Goal: Task Accomplishment & Management: Manage account settings

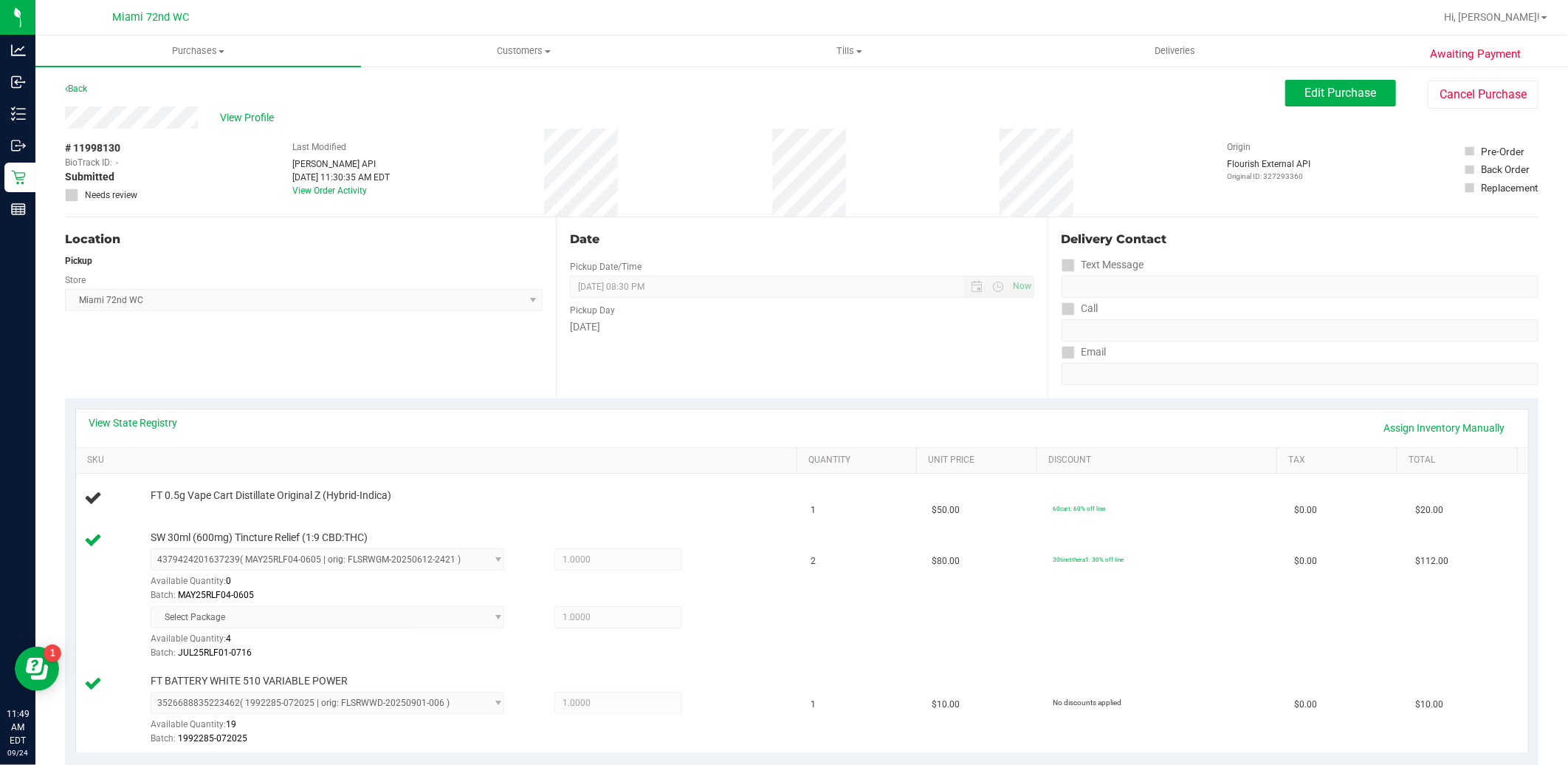
scroll to position [159, 0]
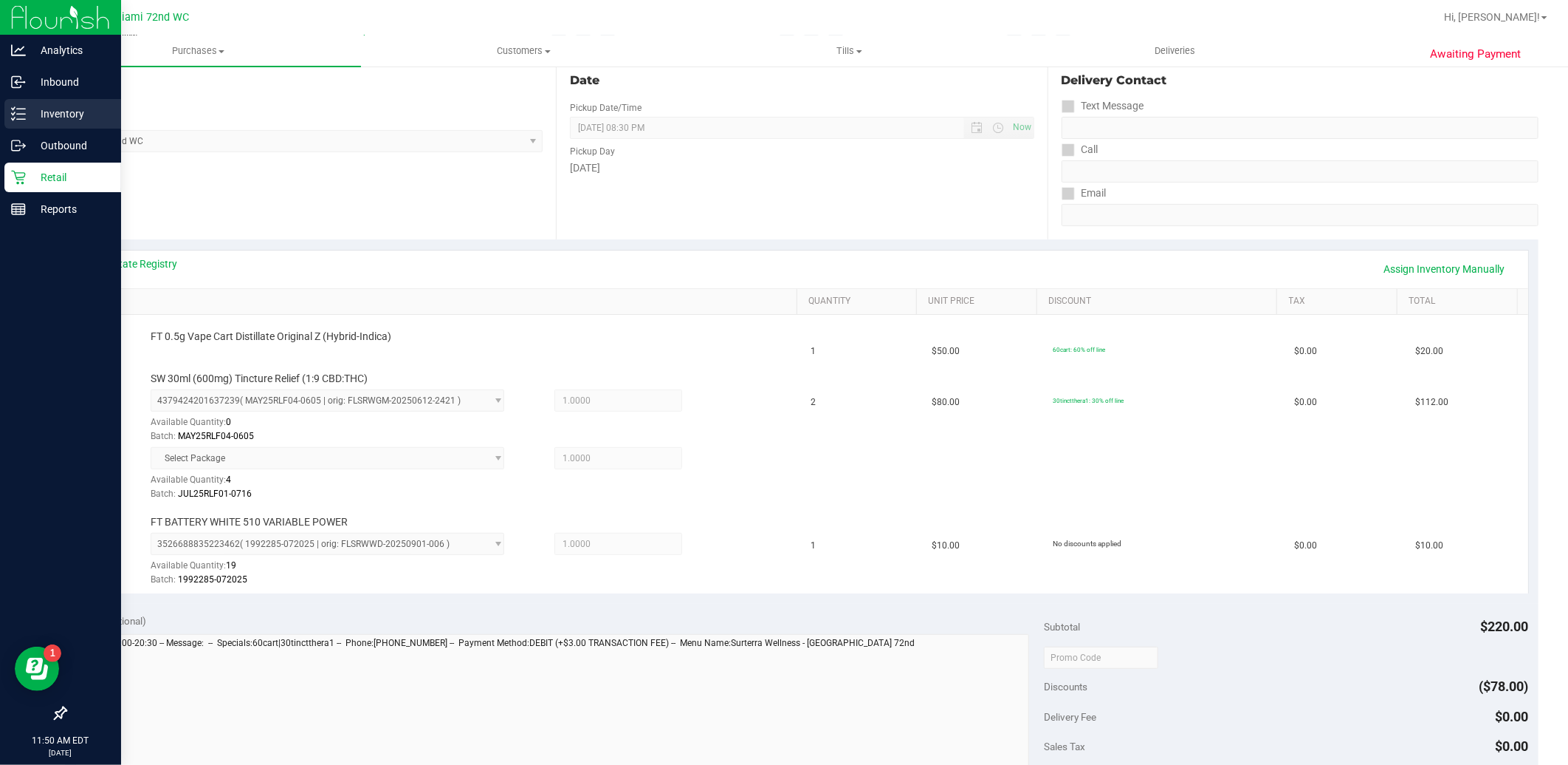
click at [84, 114] on p "Inventory" at bounding box center [70, 114] width 88 height 18
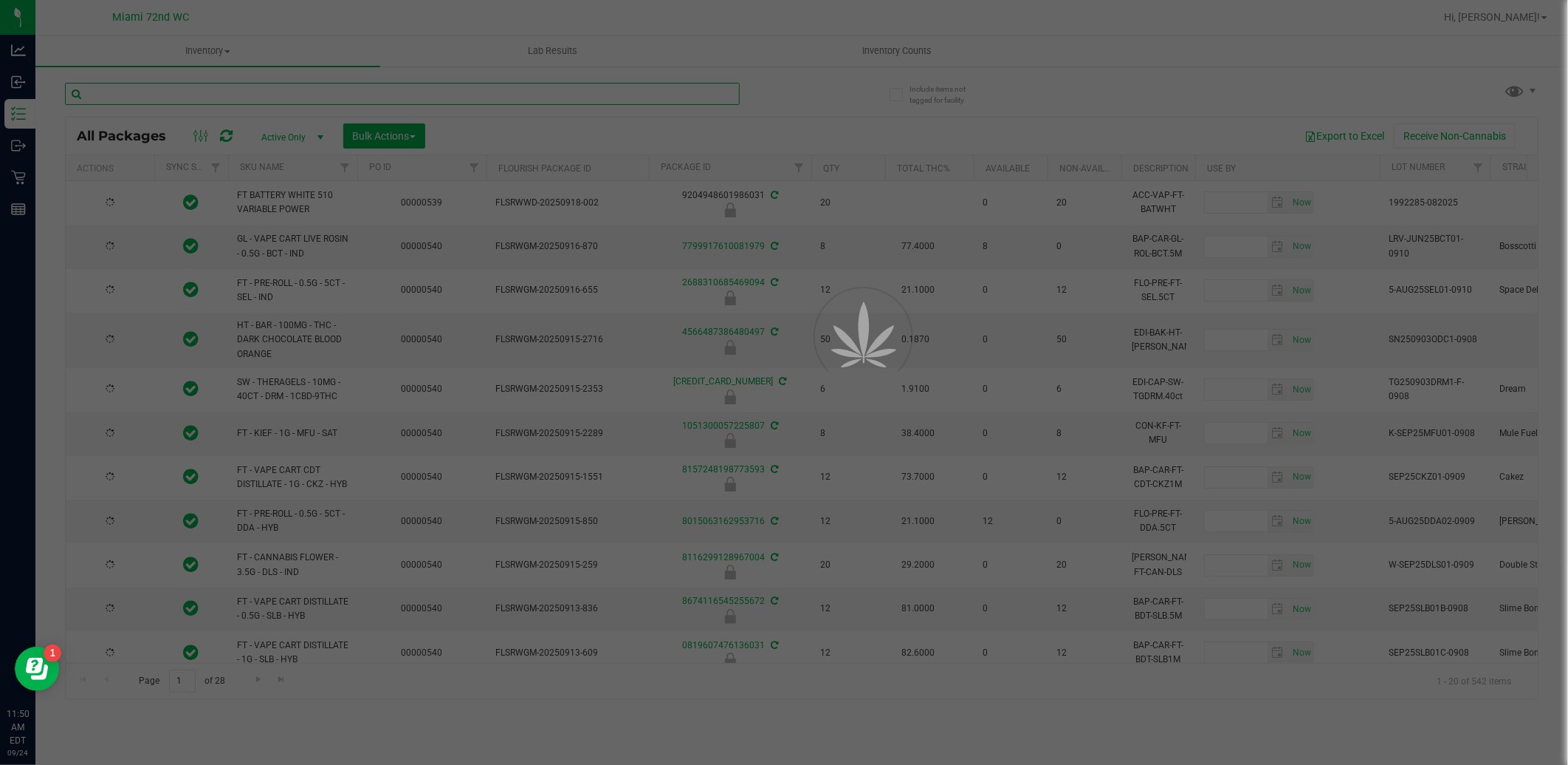
click at [357, 97] on input "text" at bounding box center [402, 94] width 675 height 23
type input "[DATE]"
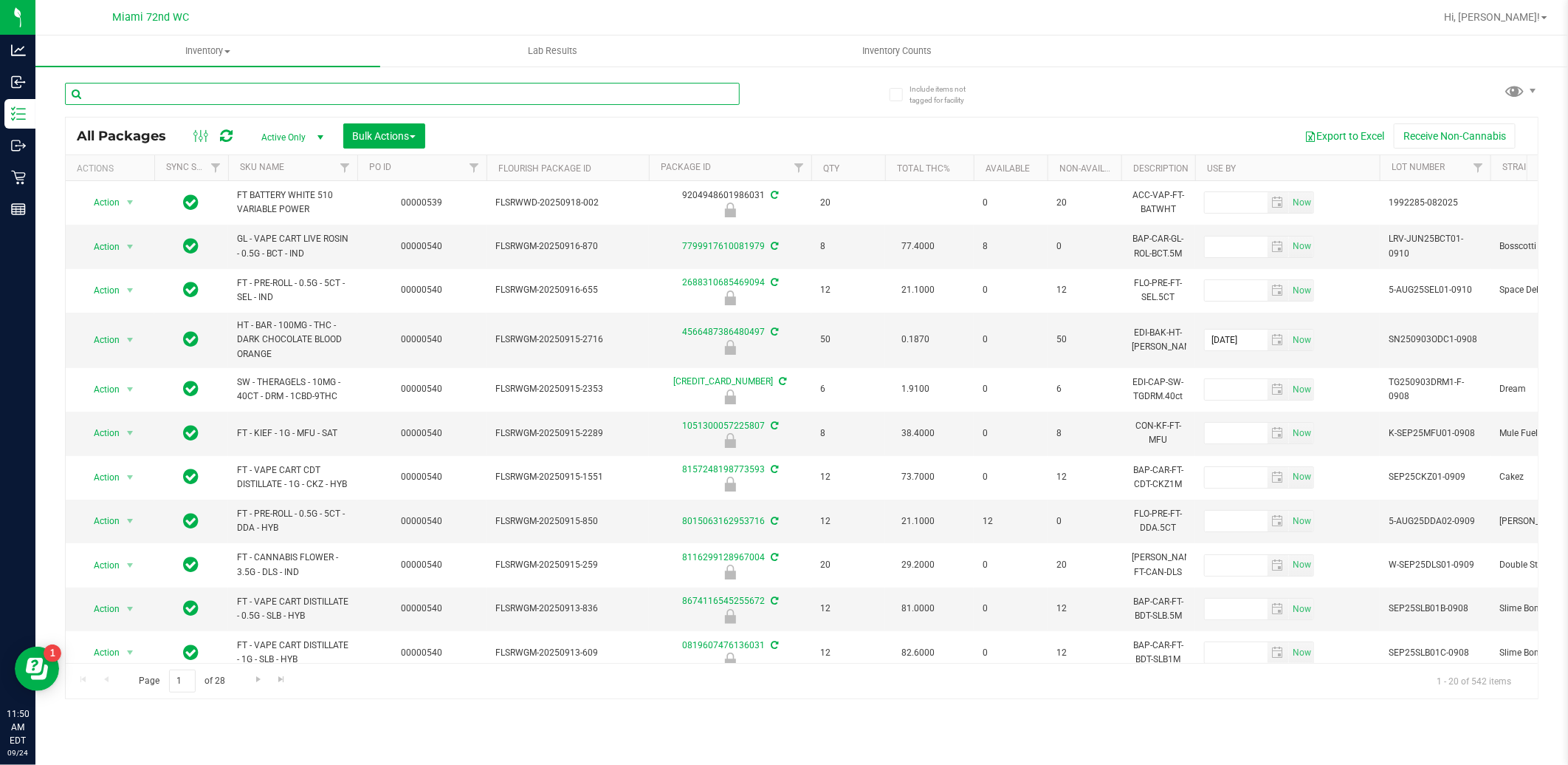
click at [357, 97] on input "text" at bounding box center [402, 94] width 675 height 23
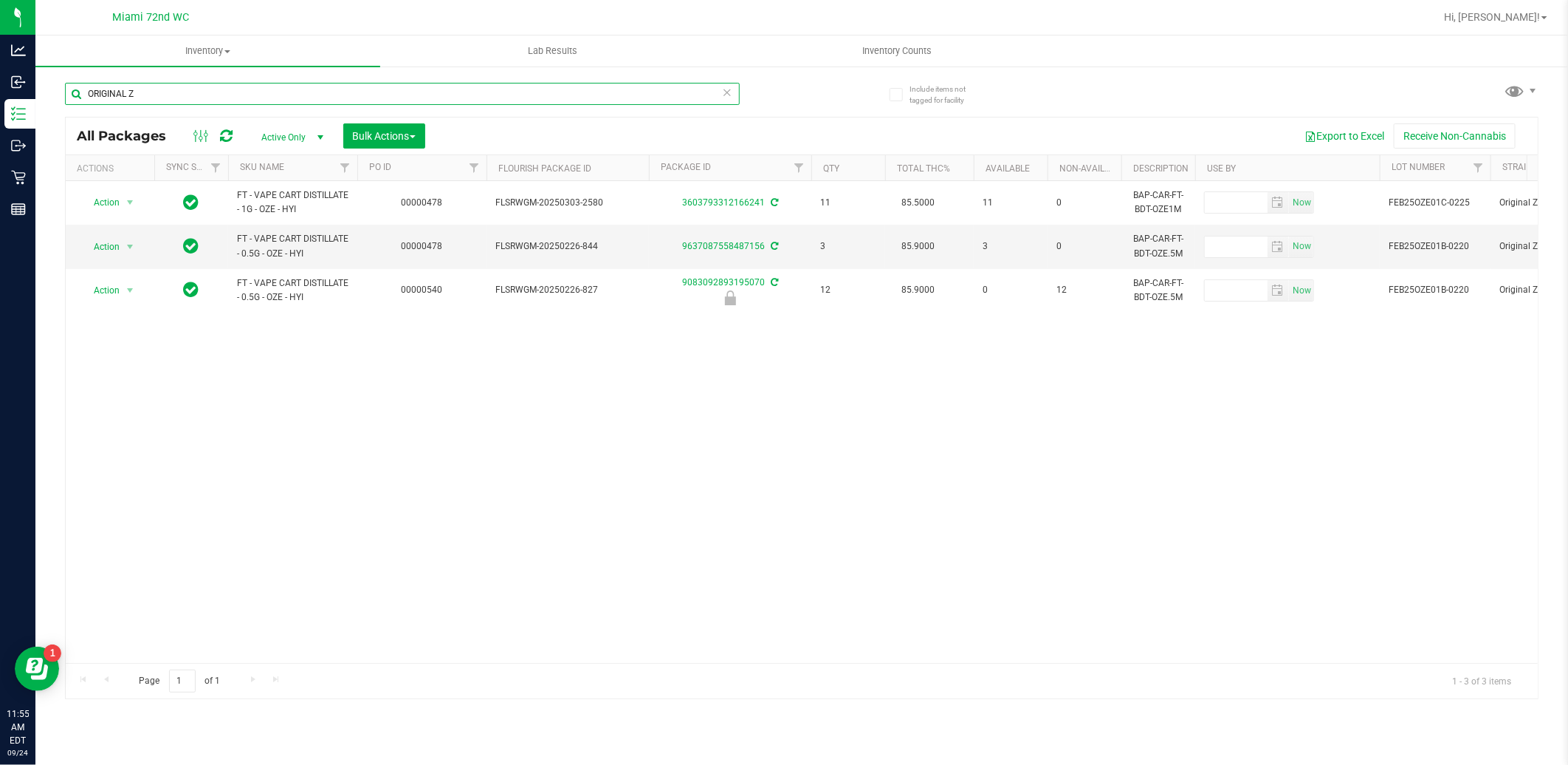
type input "ORIGINAL Z"
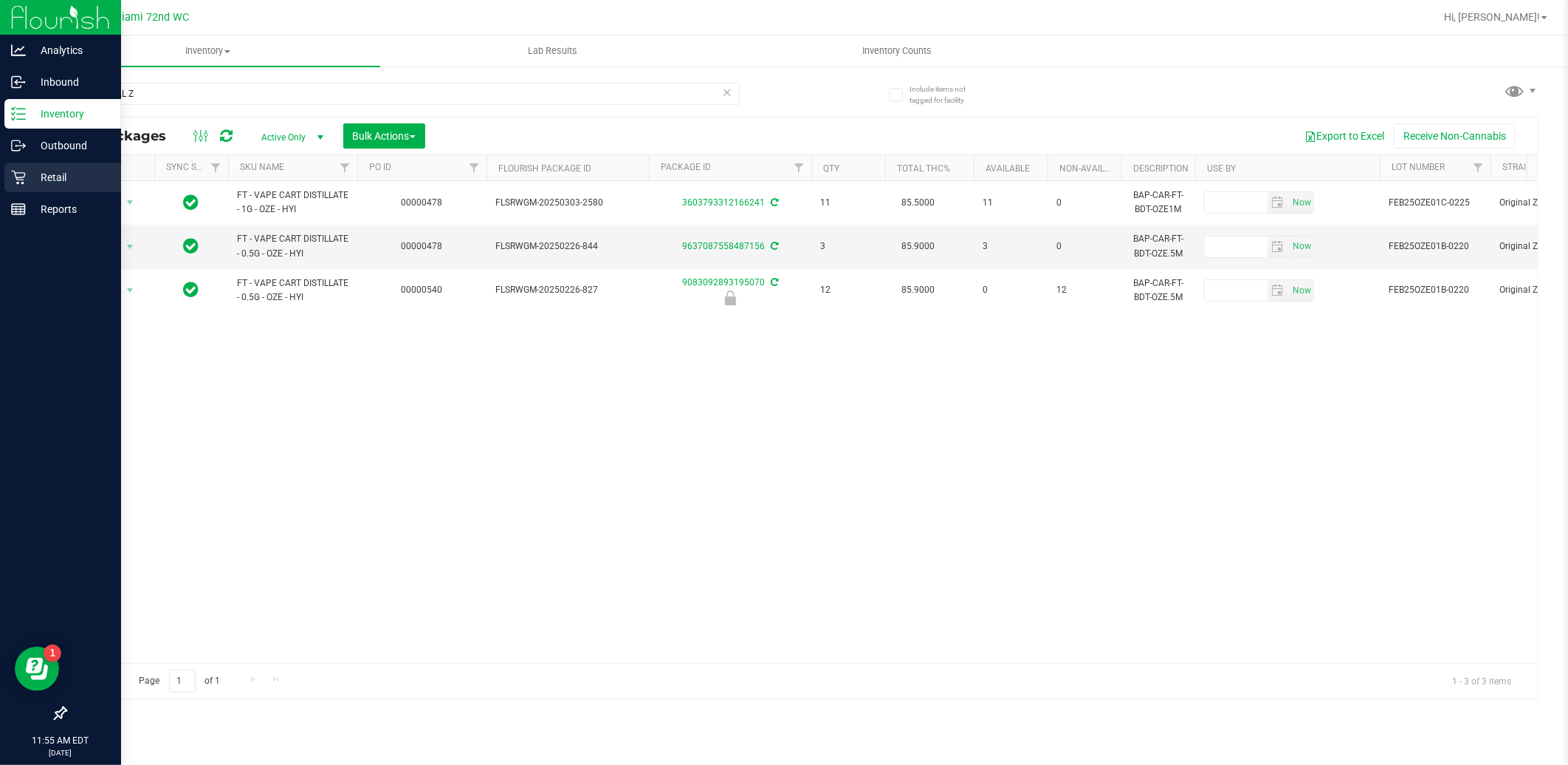
click at [2, 178] on link "Retail" at bounding box center [60, 178] width 121 height 32
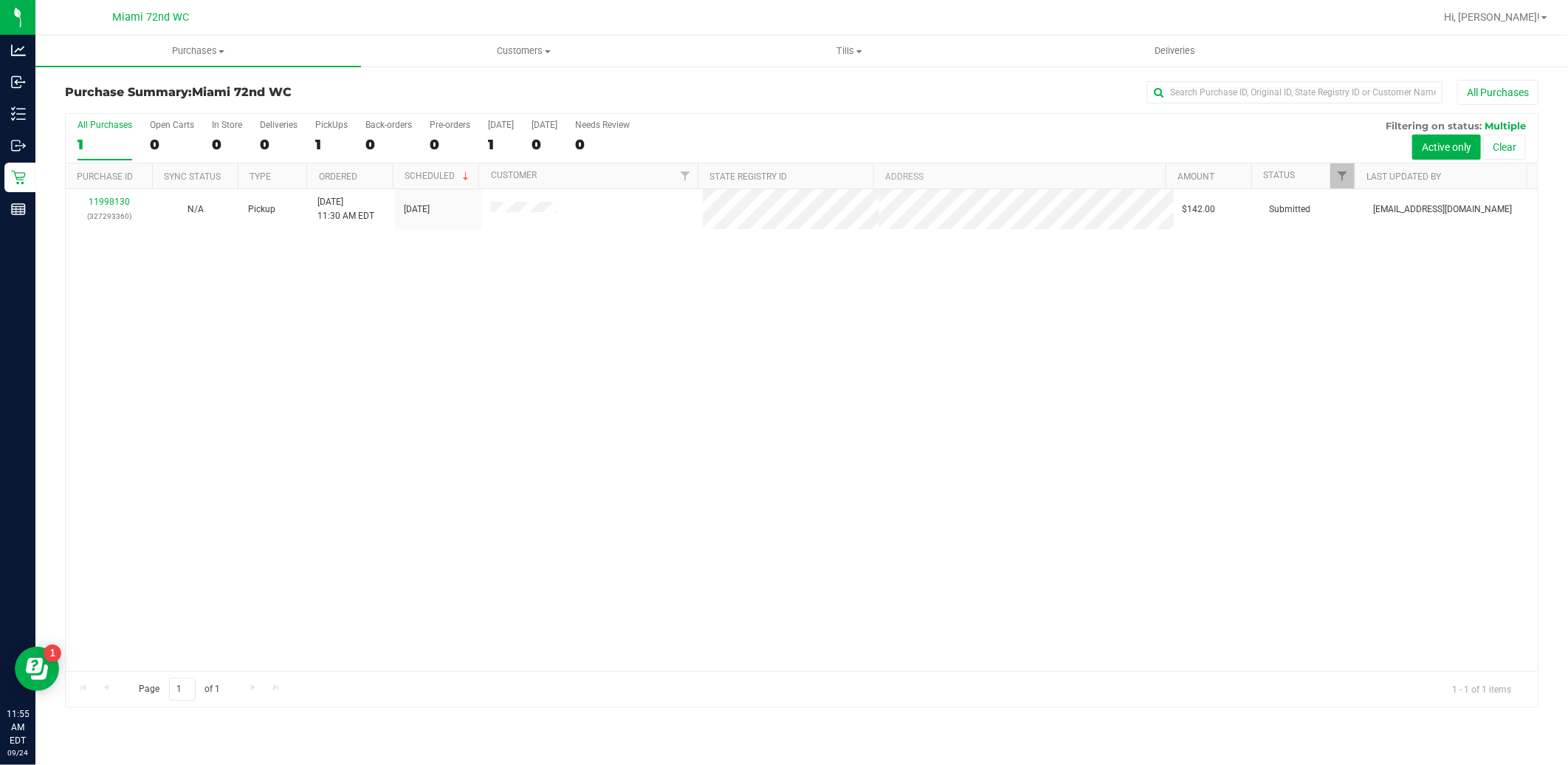
click at [630, 441] on div "11998130 (327293360) N/A Pickup [DATE] 11:30 AM EDT 9/24/2025 $142.00 Submitted…" at bounding box center [802, 430] width 1473 height 482
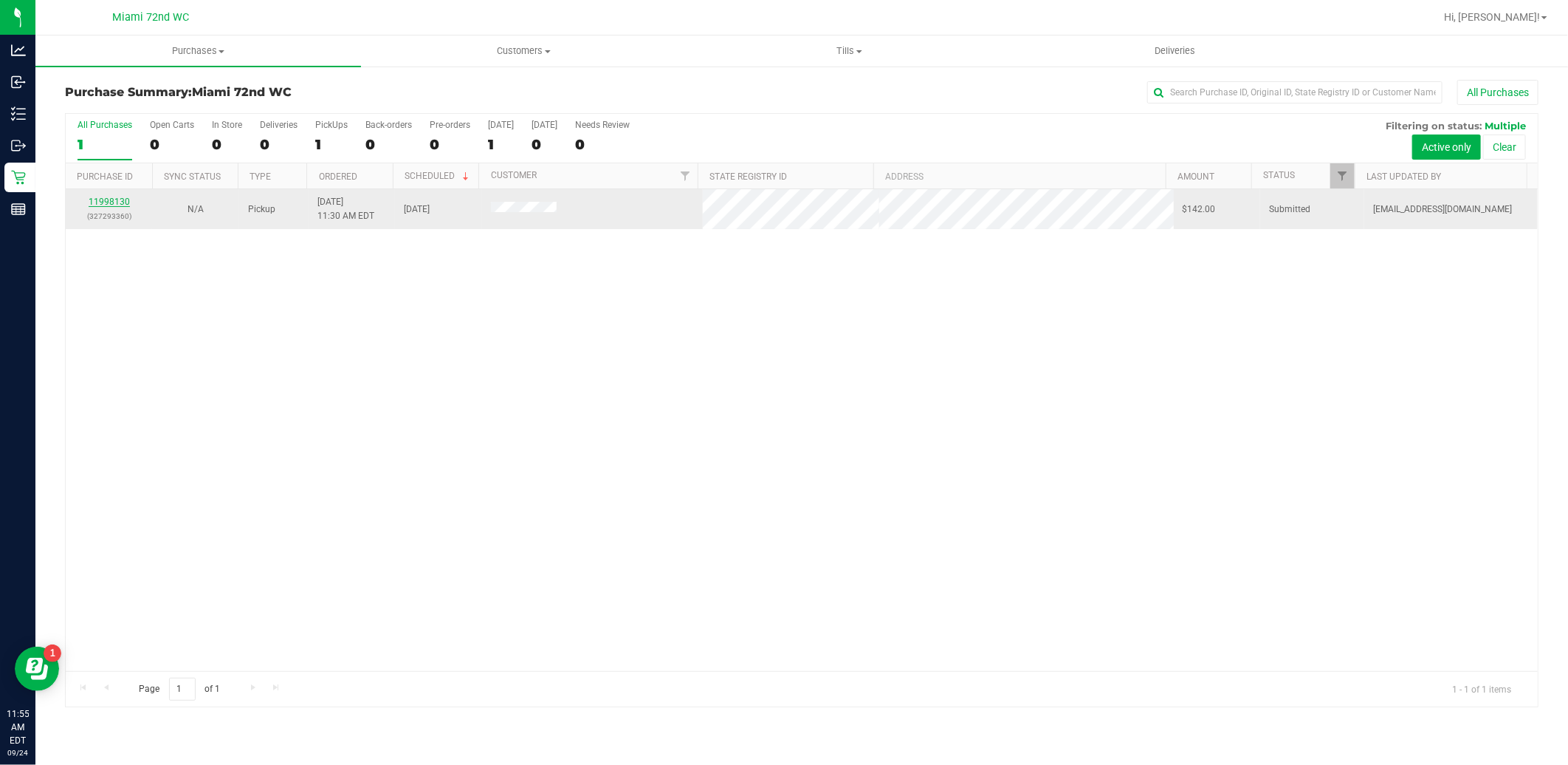
click at [119, 202] on link "11998130" at bounding box center [109, 201] width 41 height 10
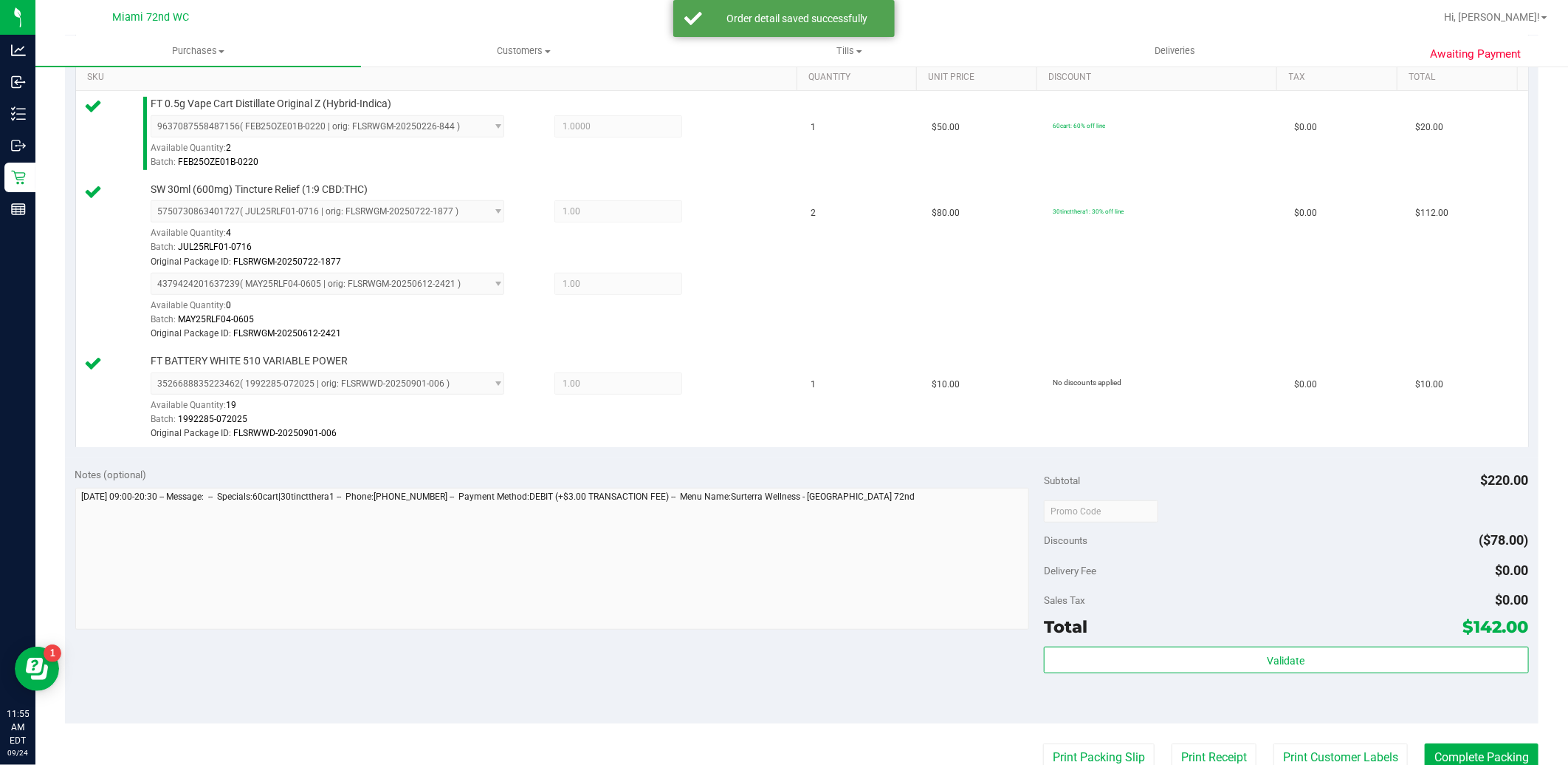
scroll to position [488, 0]
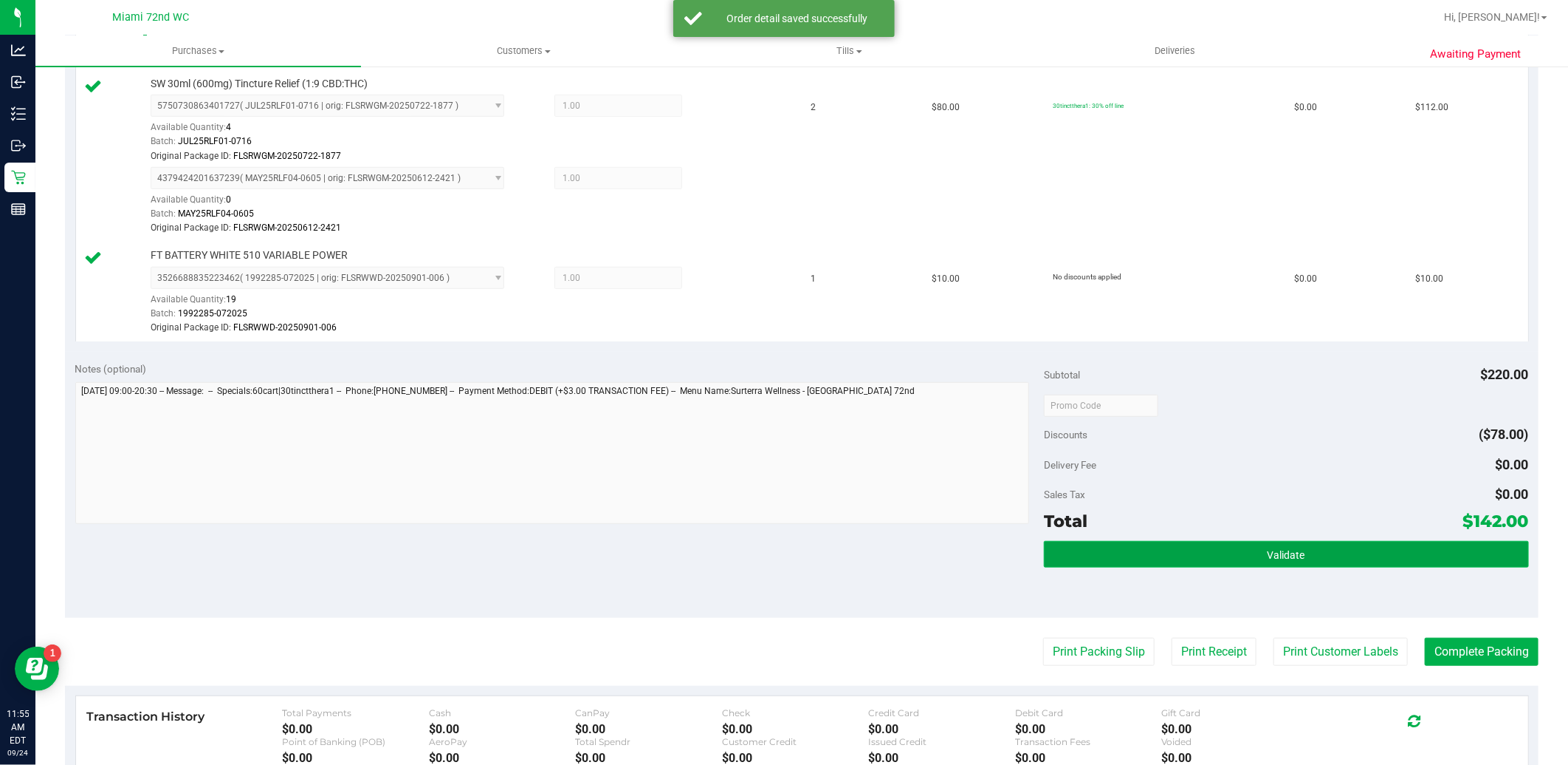
click at [1337, 560] on button "Validate" at bounding box center [1286, 554] width 485 height 27
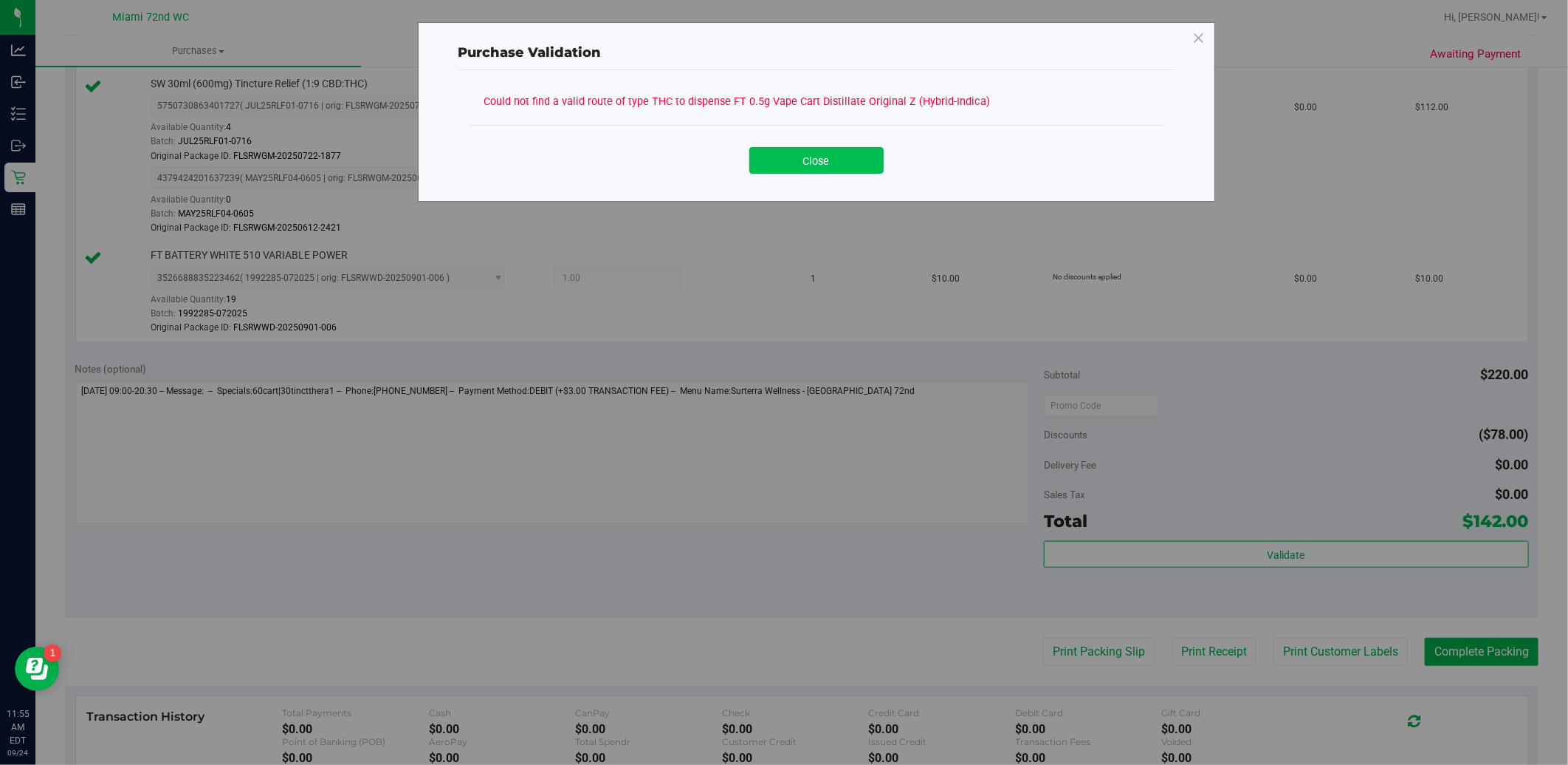
click at [817, 162] on button "Close" at bounding box center [816, 160] width 134 height 27
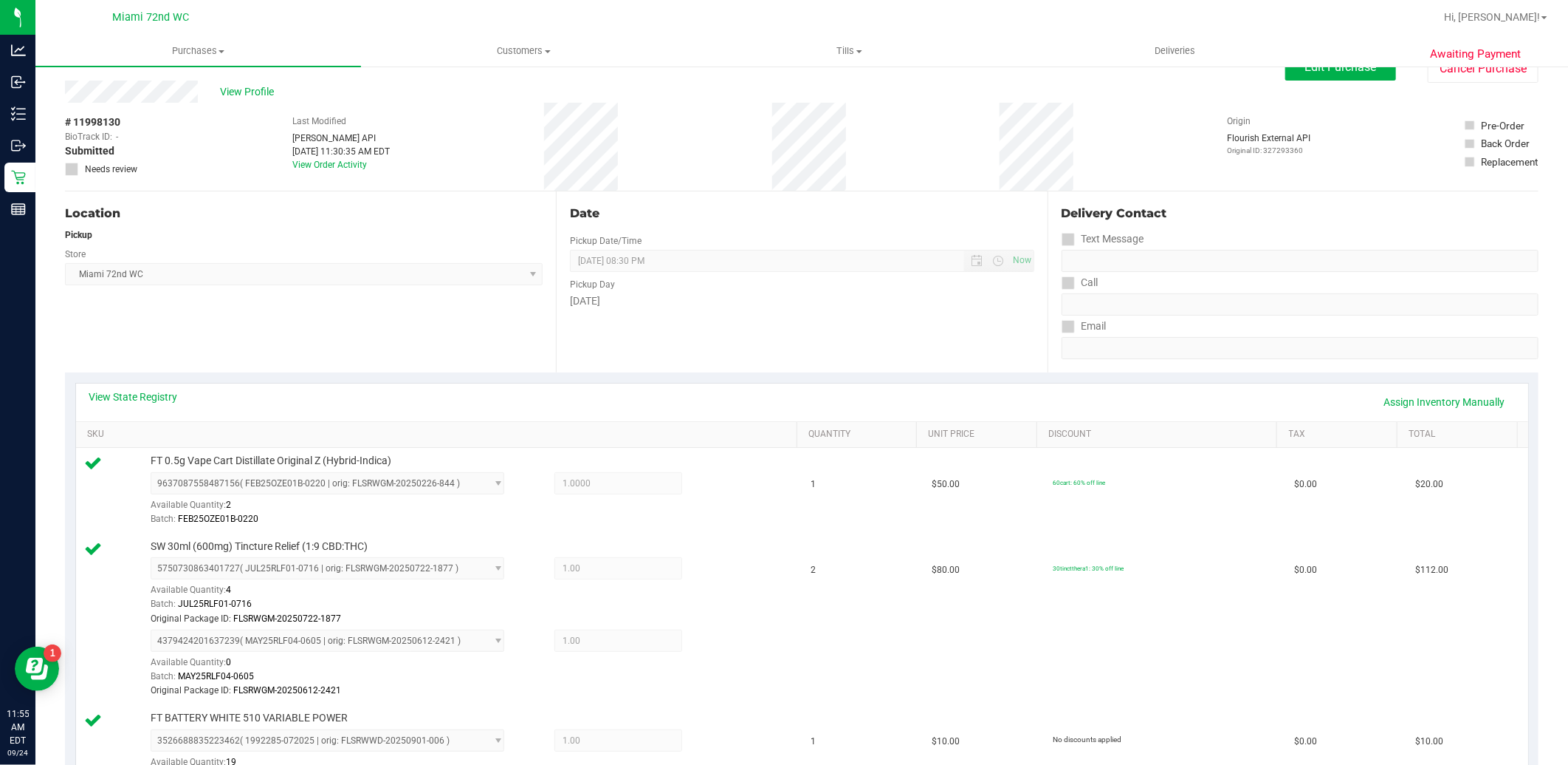
scroll to position [0, 0]
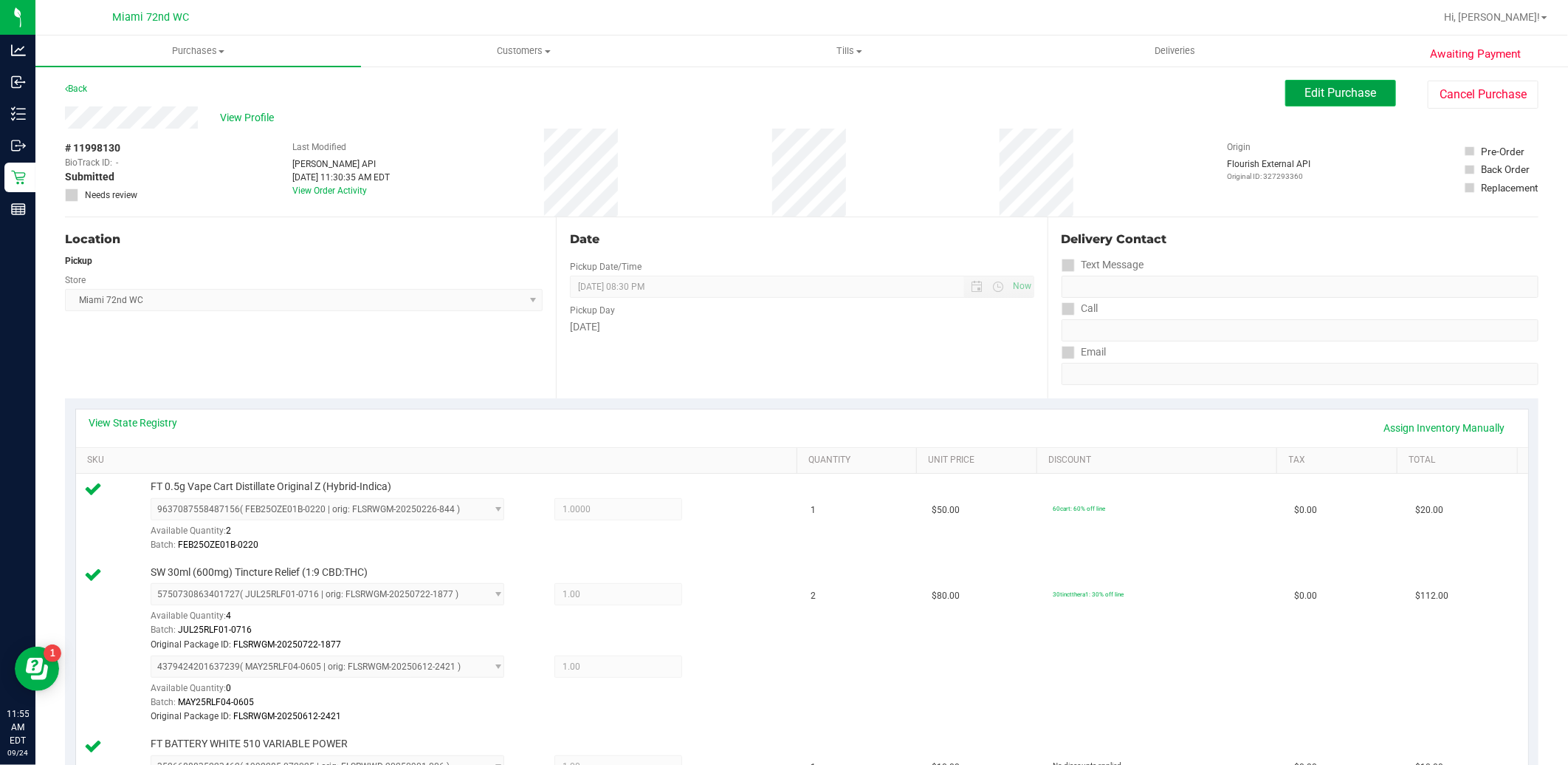
click at [1337, 100] on button "Edit Purchase" at bounding box center [1340, 94] width 111 height 27
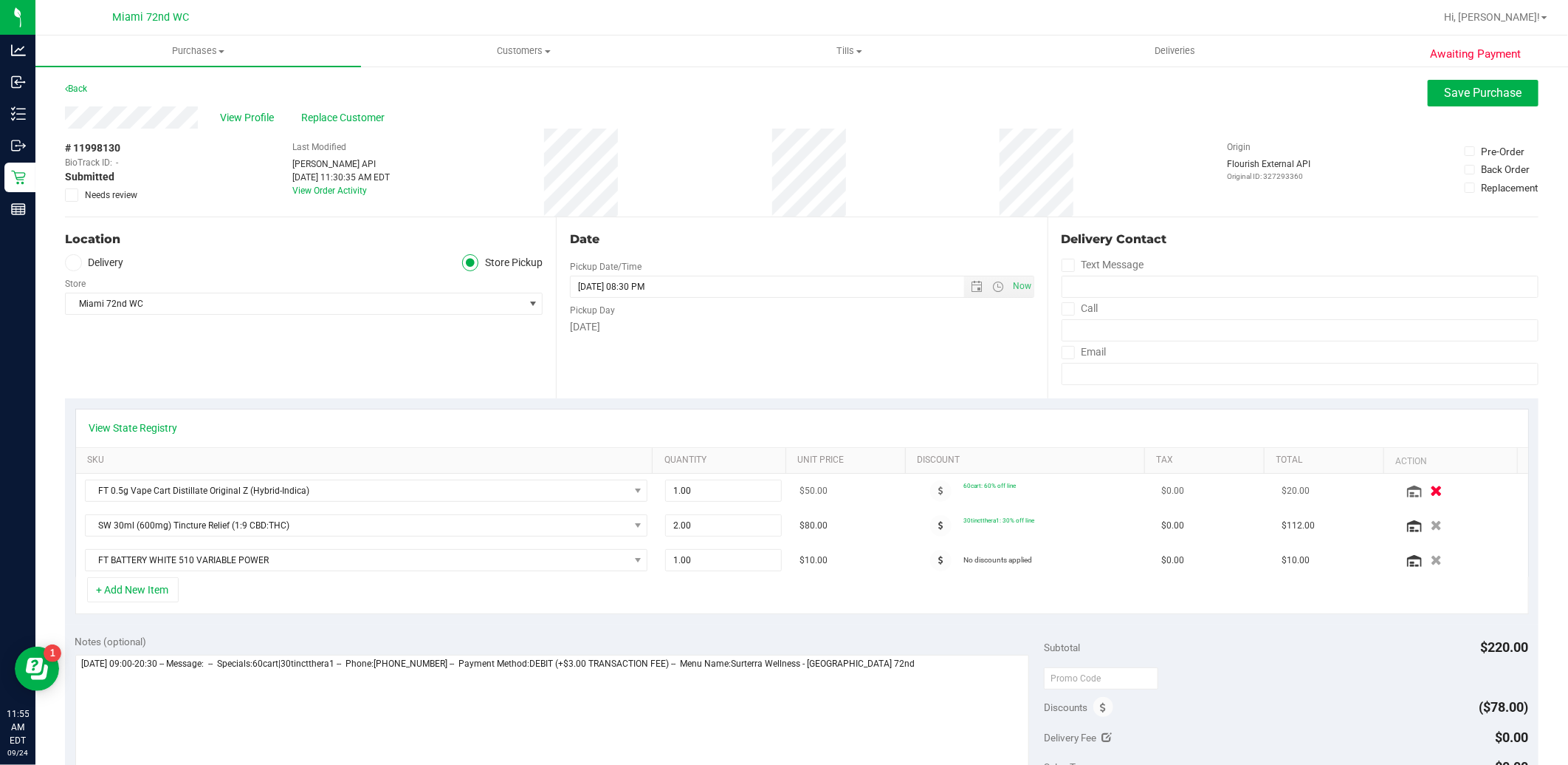
click at [1430, 492] on icon "button" at bounding box center [1437, 491] width 13 height 11
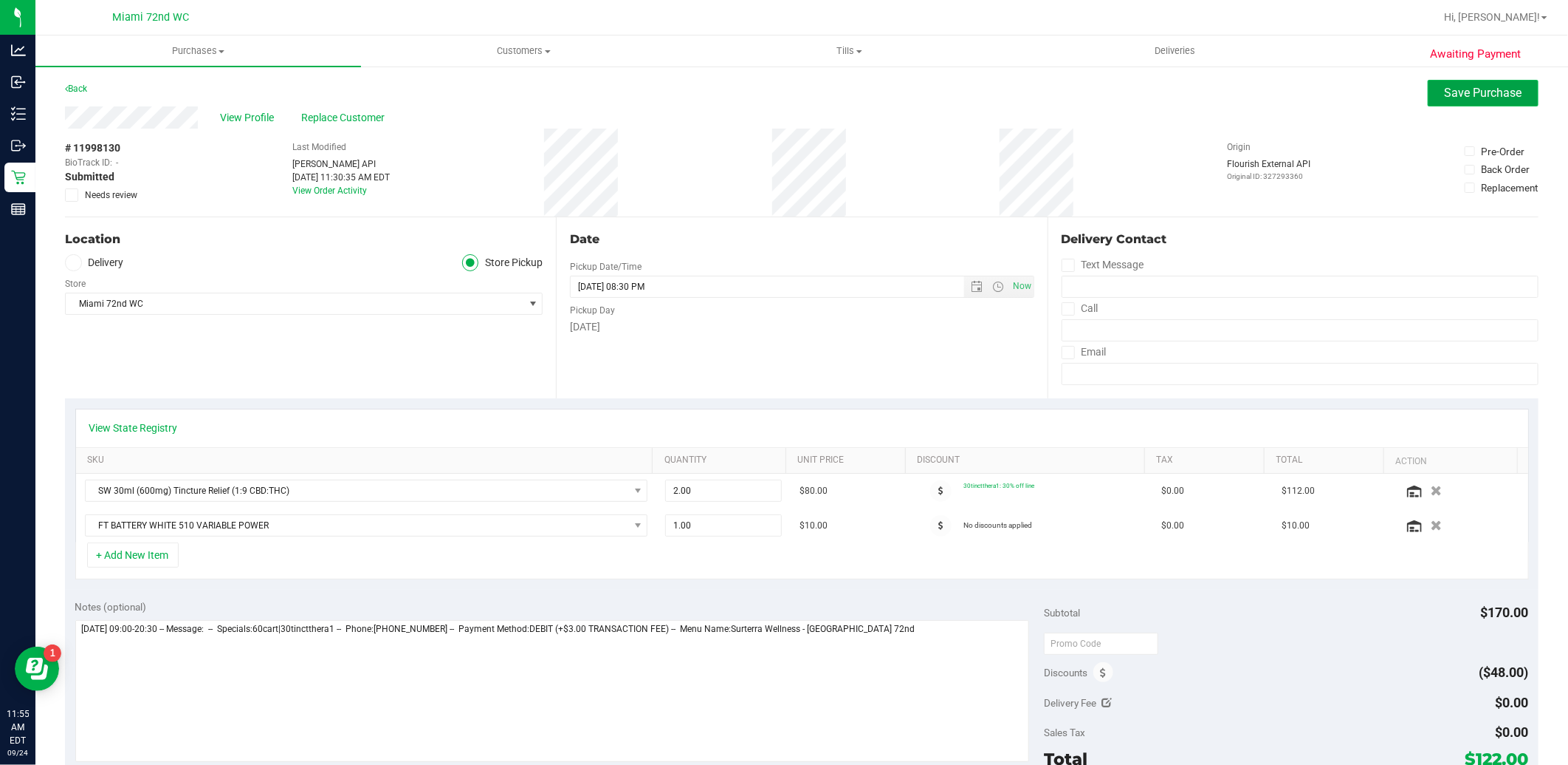
click at [1459, 92] on span "Save Purchase" at bounding box center [1483, 93] width 77 height 14
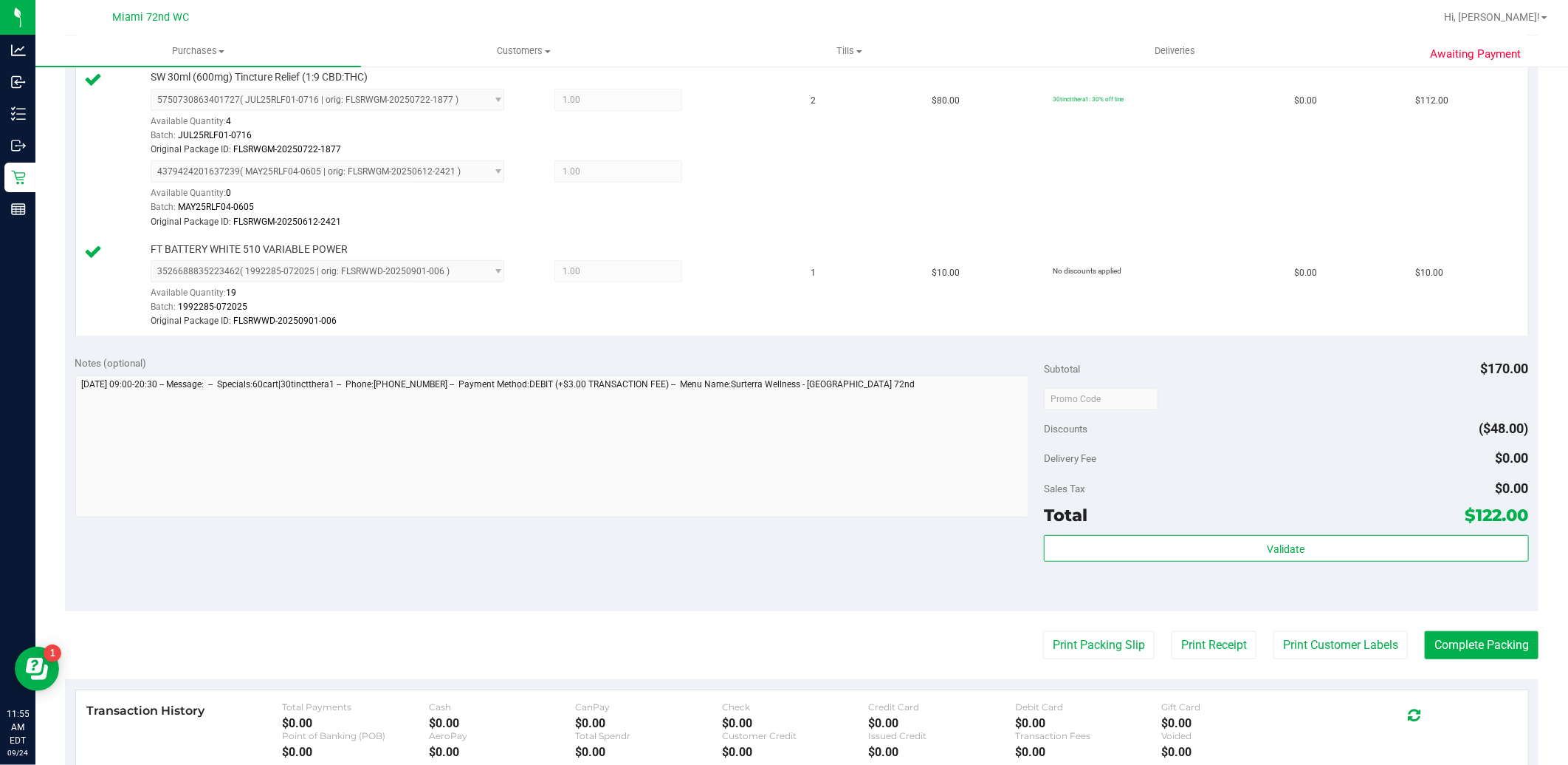
scroll to position [410, 0]
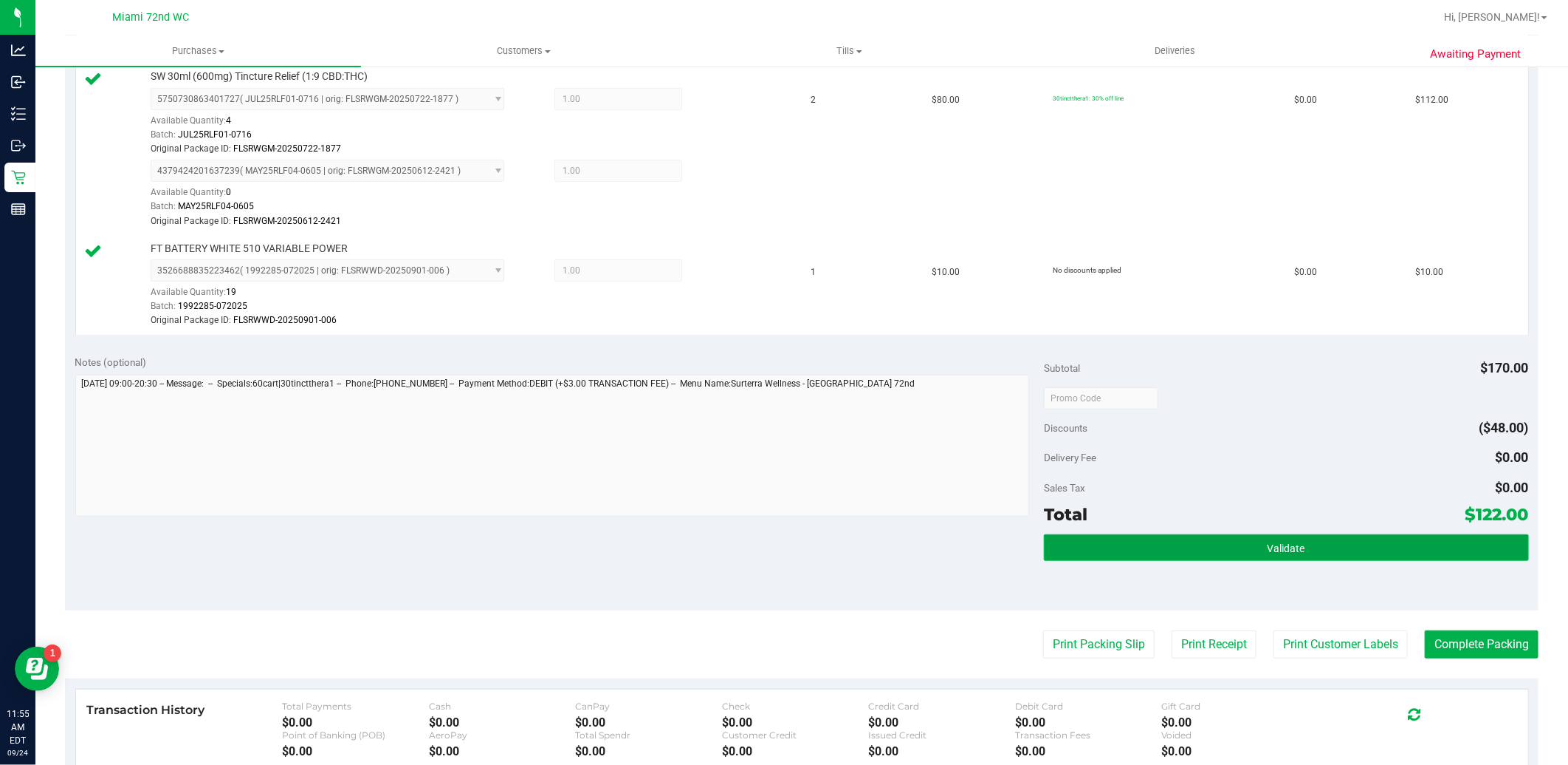
click at [1300, 538] on button "Validate" at bounding box center [1286, 548] width 485 height 27
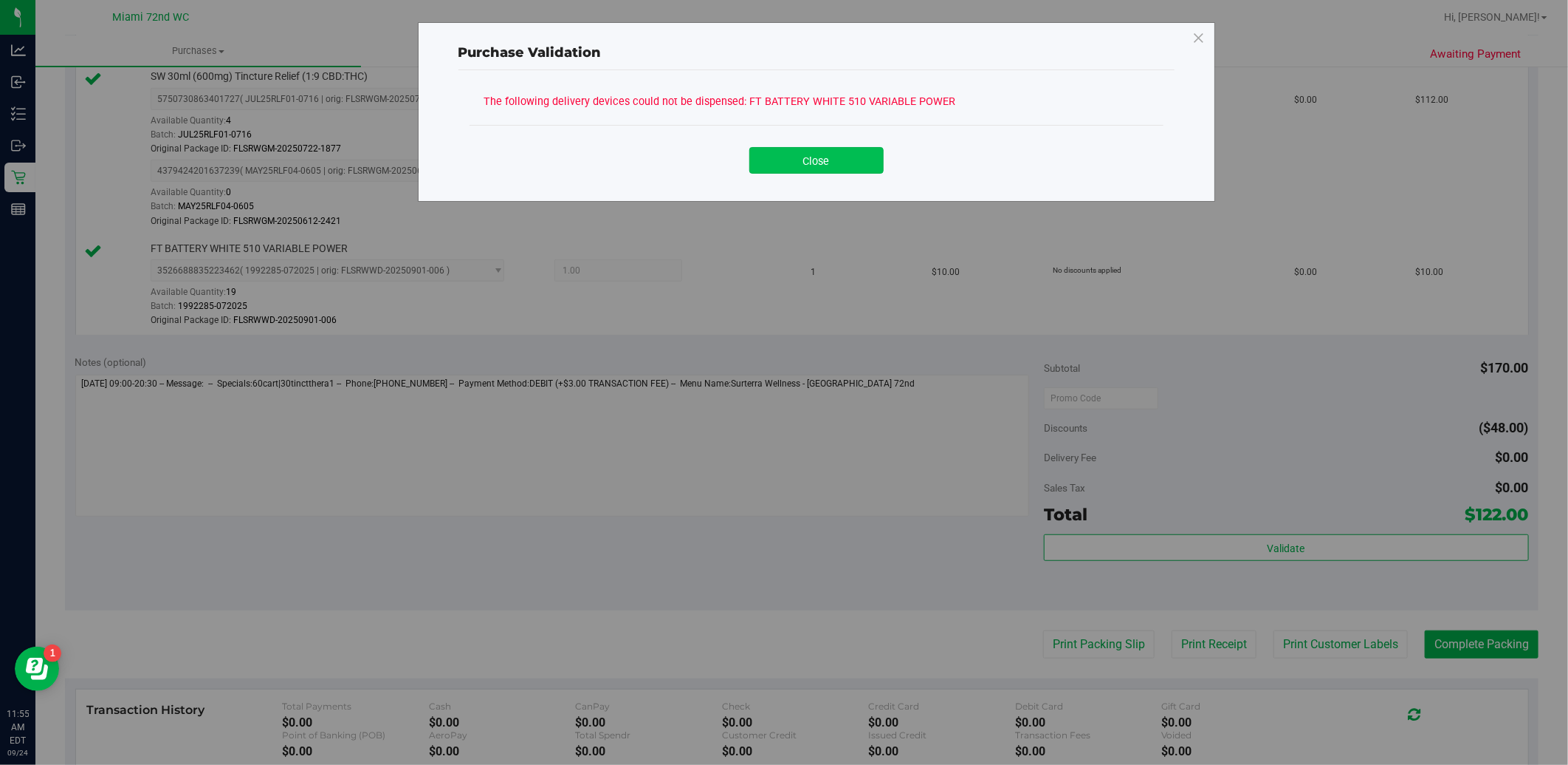
click at [842, 165] on button "Close" at bounding box center [816, 160] width 134 height 27
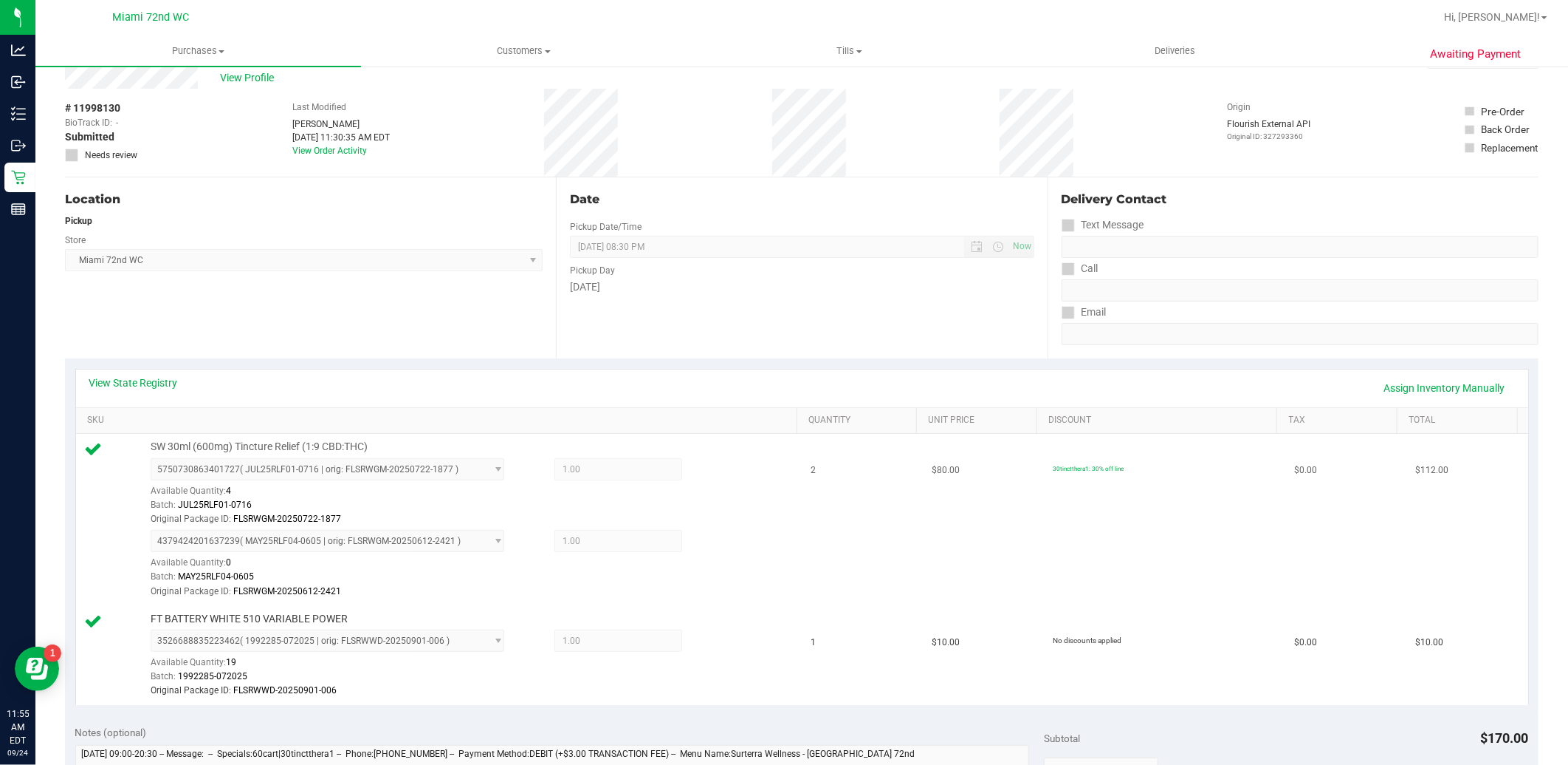
scroll to position [0, 0]
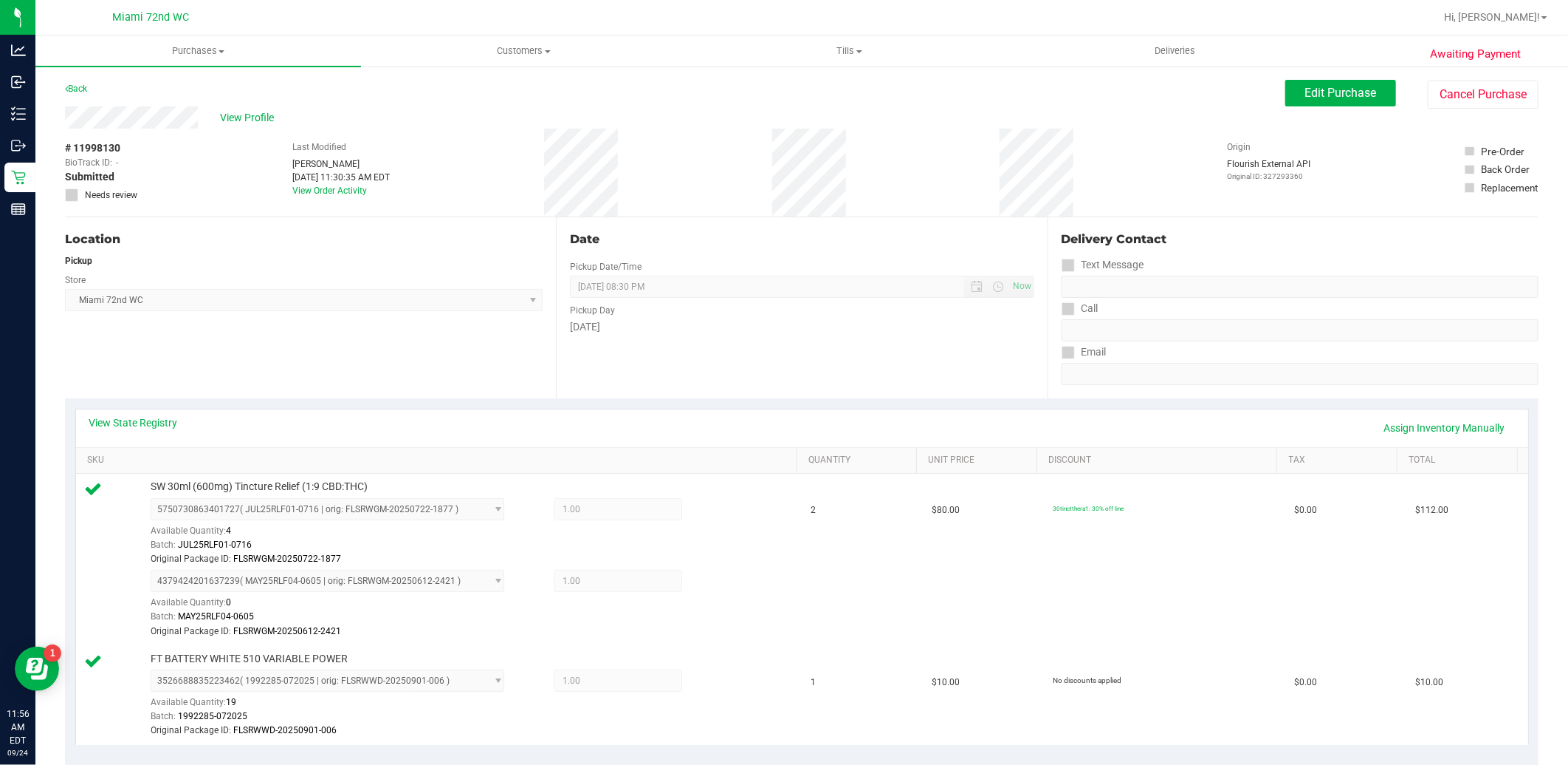
click at [149, 430] on div "View State Registry Assign Inventory Manually" at bounding box center [802, 428] width 1426 height 25
click at [152, 426] on link "View State Registry" at bounding box center [133, 423] width 88 height 14
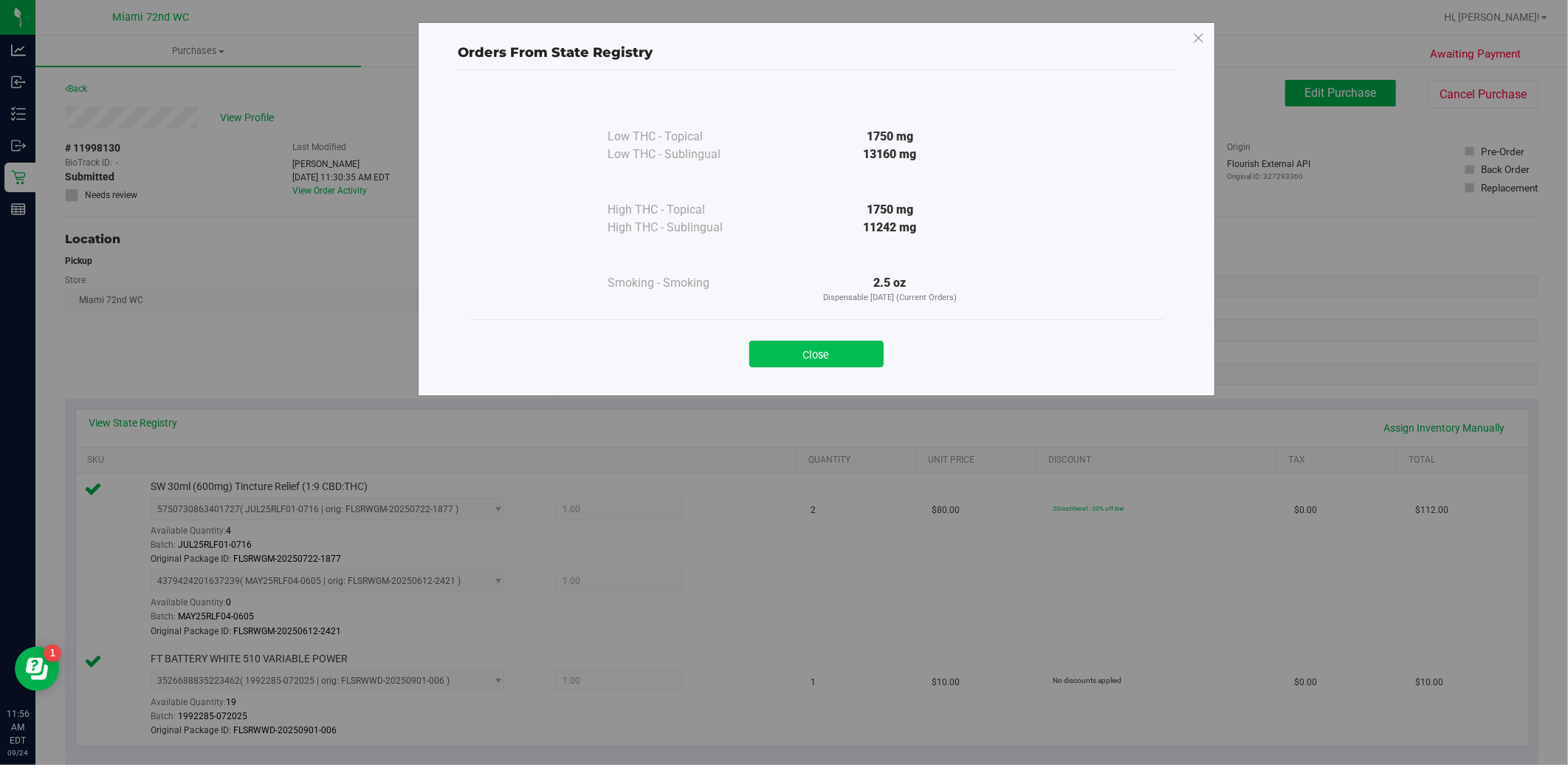
click at [790, 357] on button "Close" at bounding box center [816, 354] width 134 height 27
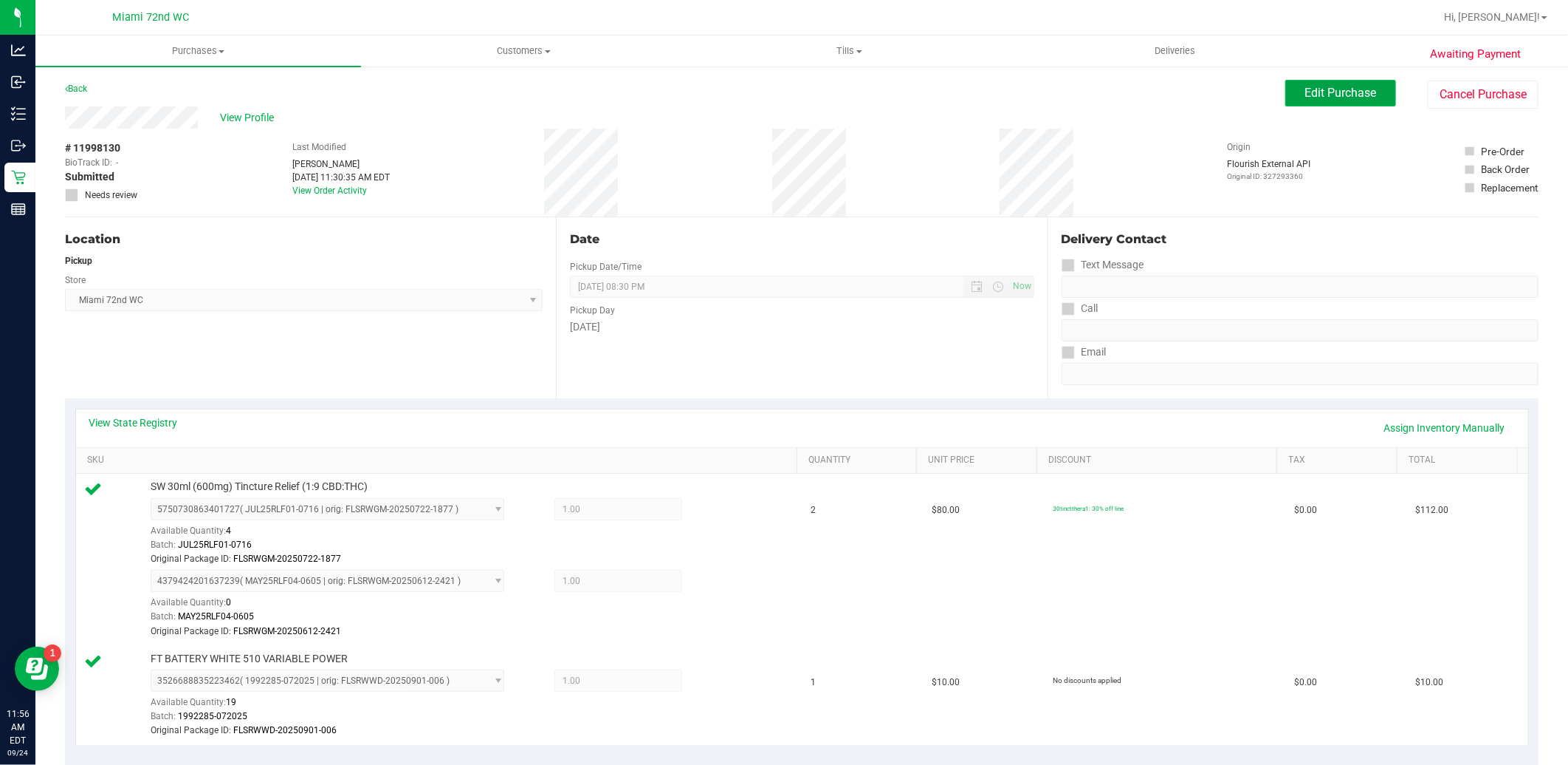
click at [1335, 104] on button "Edit Purchase" at bounding box center [1340, 94] width 111 height 27
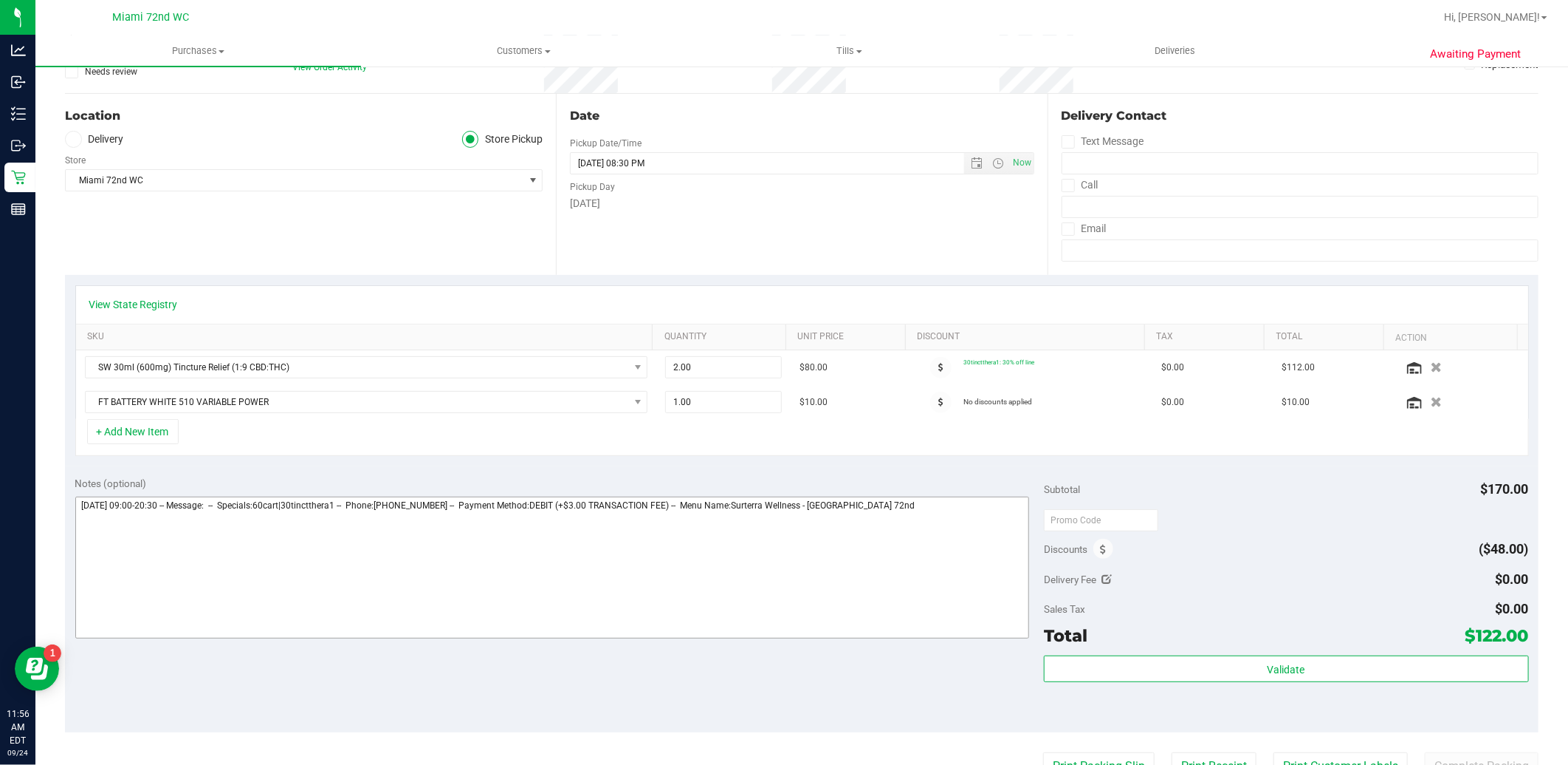
scroll to position [246, 0]
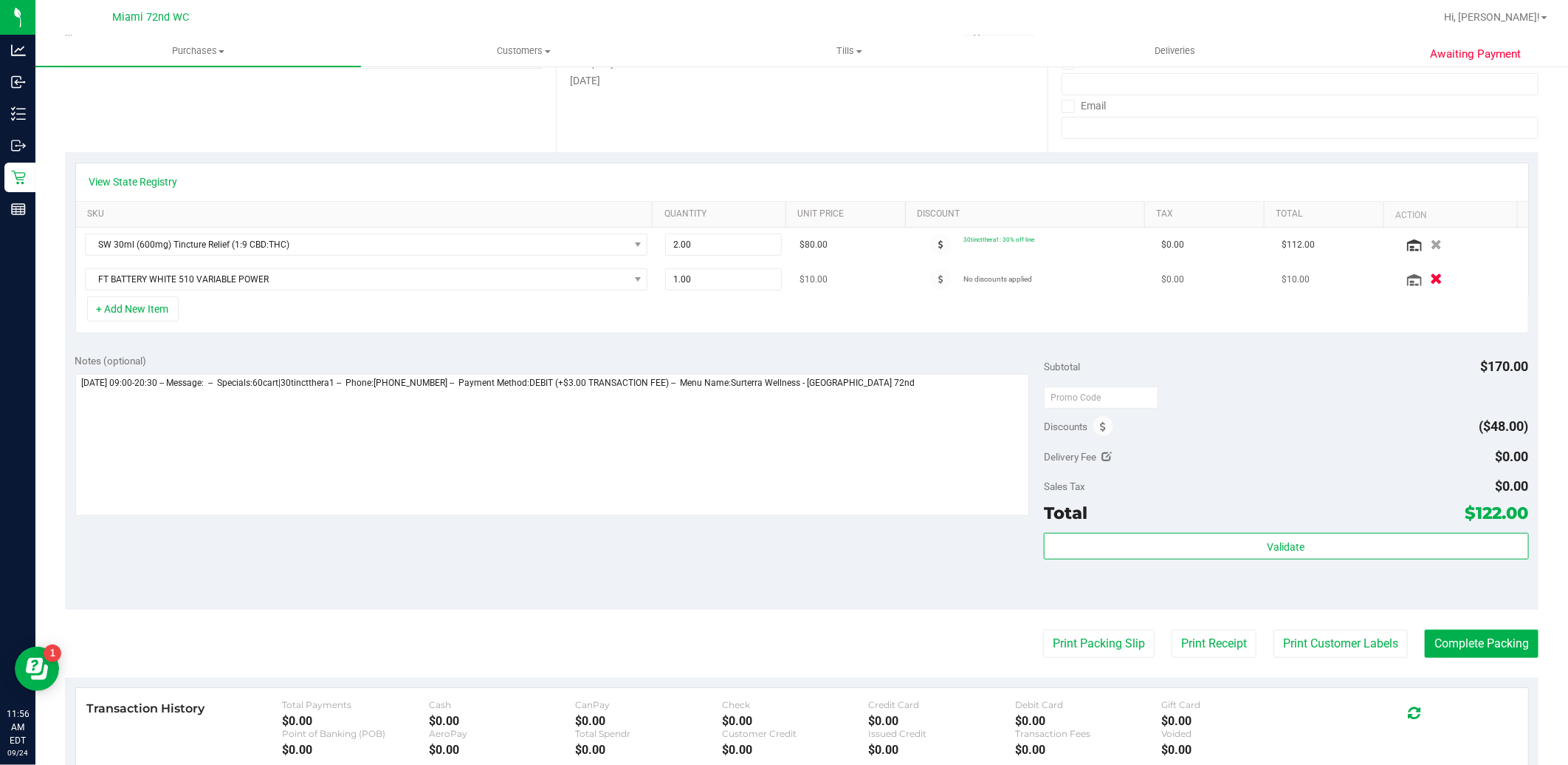
click at [1424, 278] on button "button" at bounding box center [1437, 278] width 25 height 15
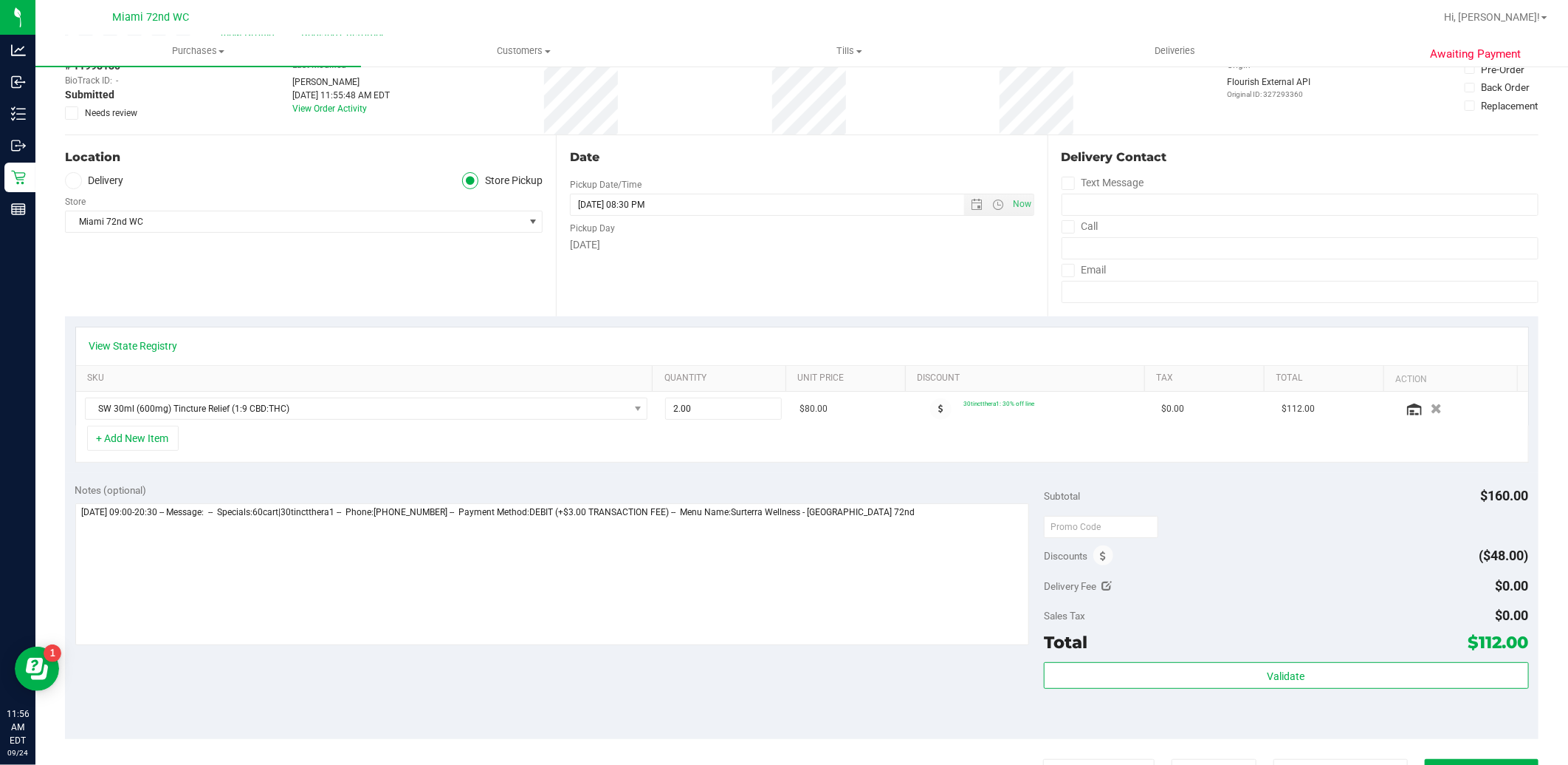
scroll to position [0, 0]
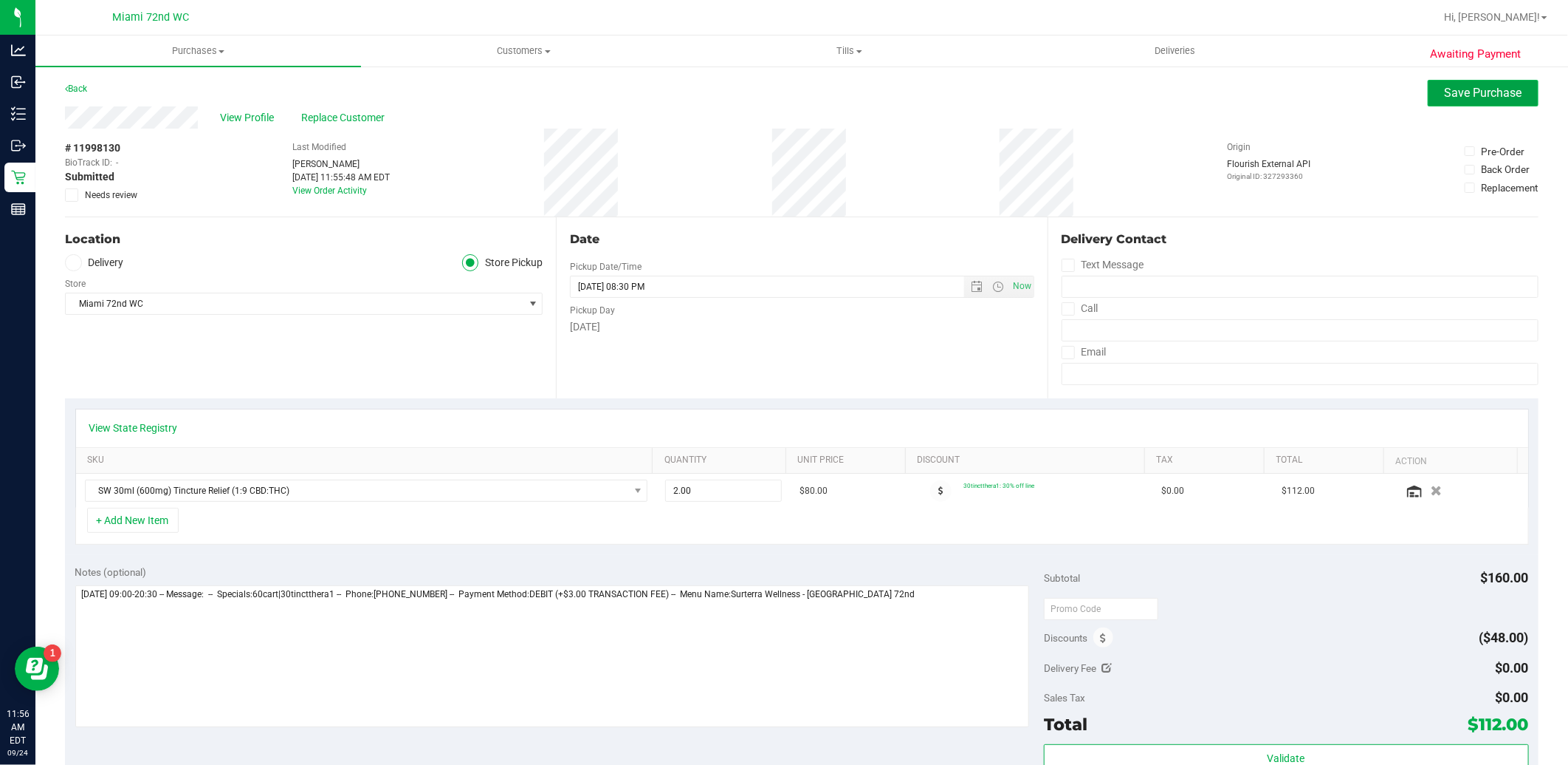
click at [1453, 81] on button "Save Purchase" at bounding box center [1483, 94] width 111 height 27
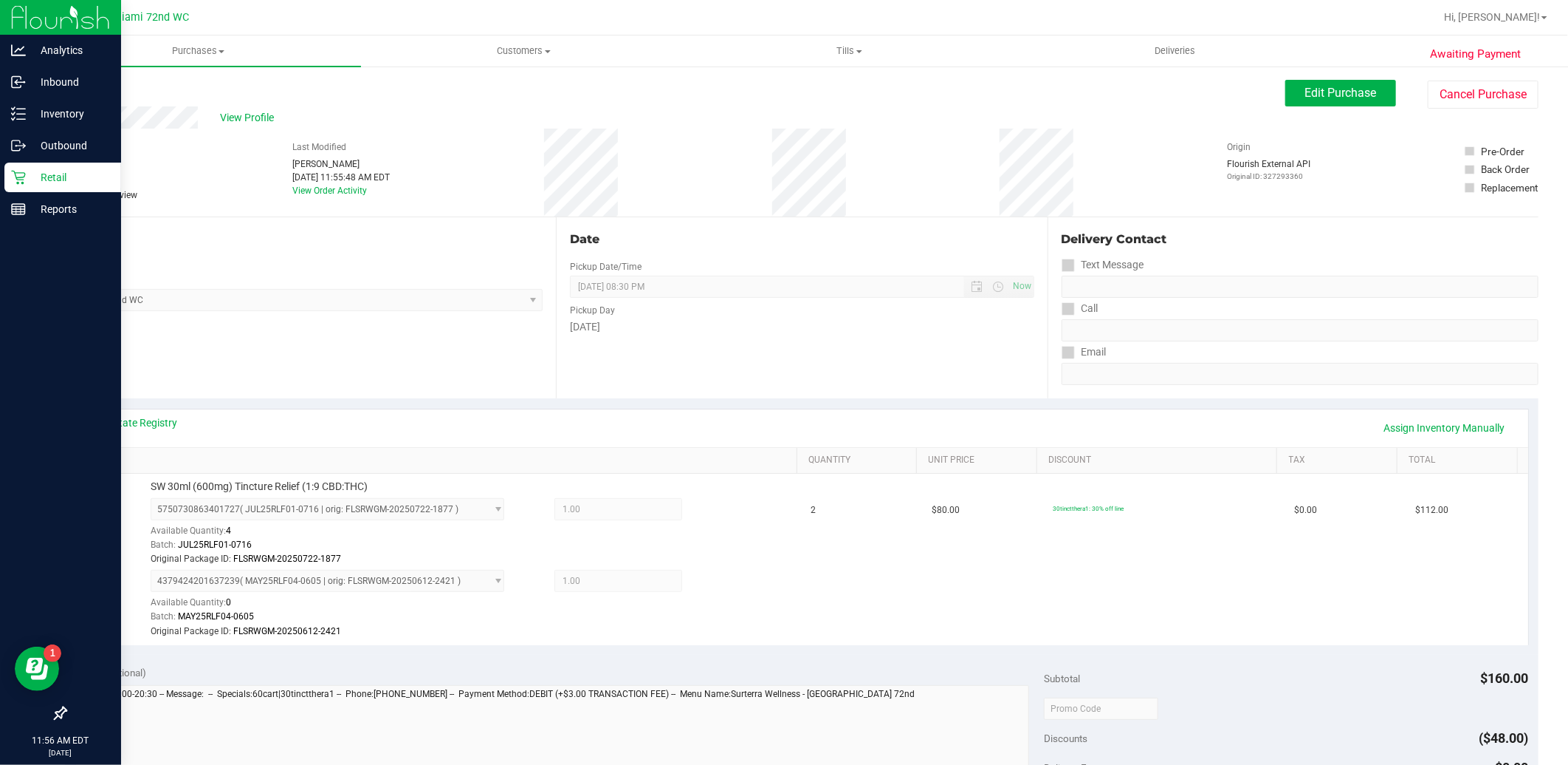
click at [26, 178] on p "Retail" at bounding box center [70, 178] width 88 height 18
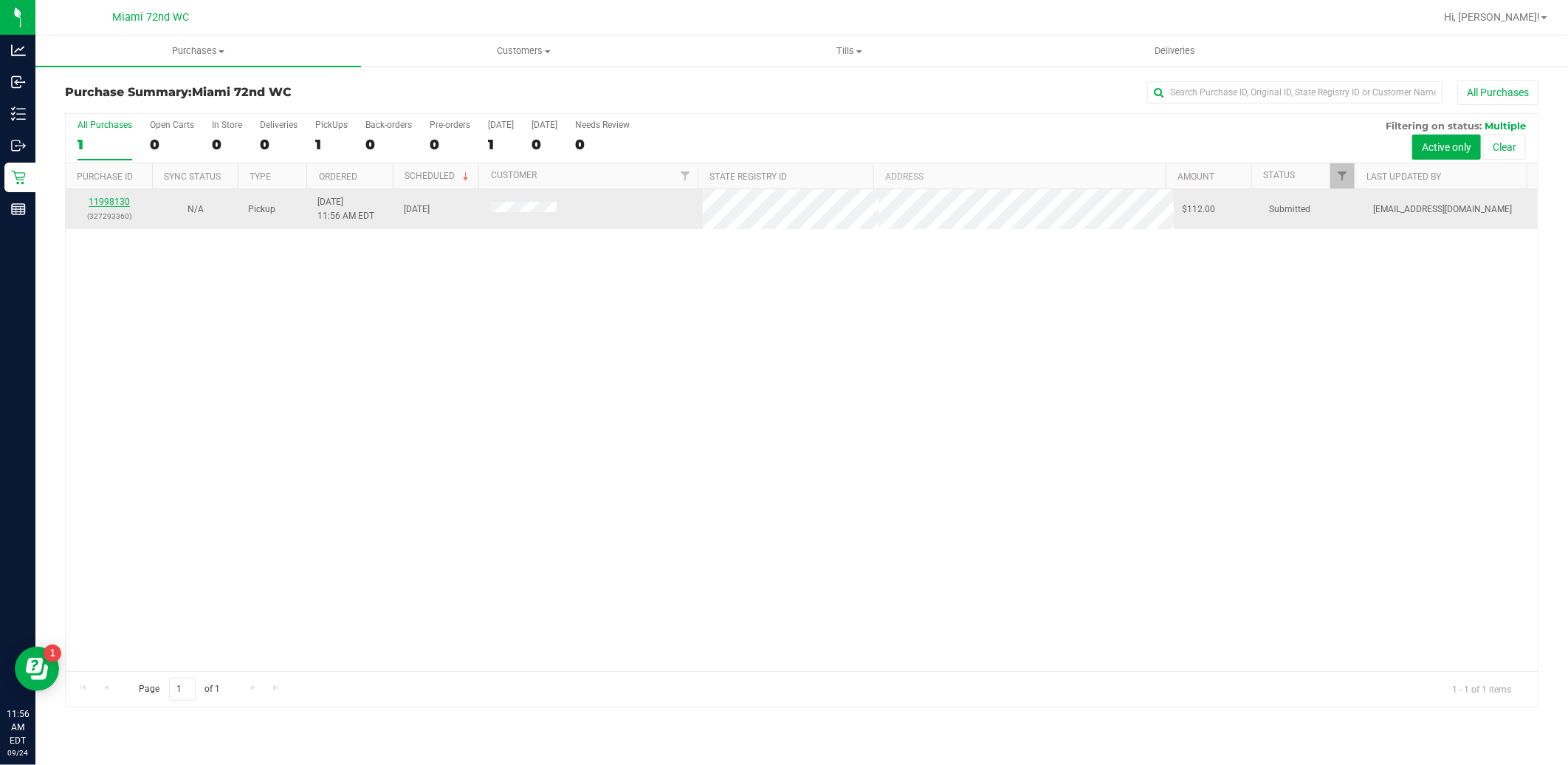
click at [120, 204] on link "11998130" at bounding box center [109, 201] width 41 height 10
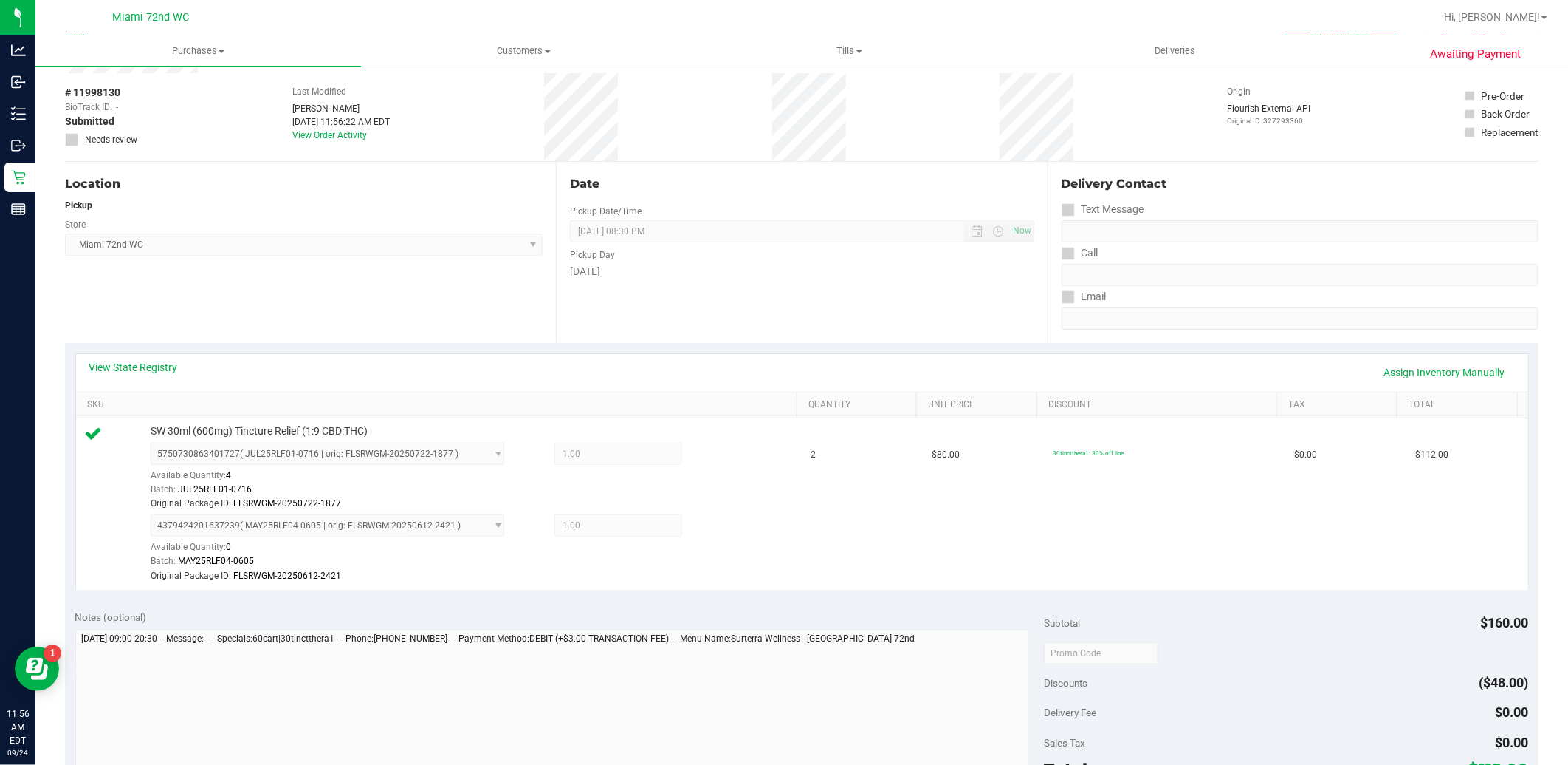
scroll to position [164, 0]
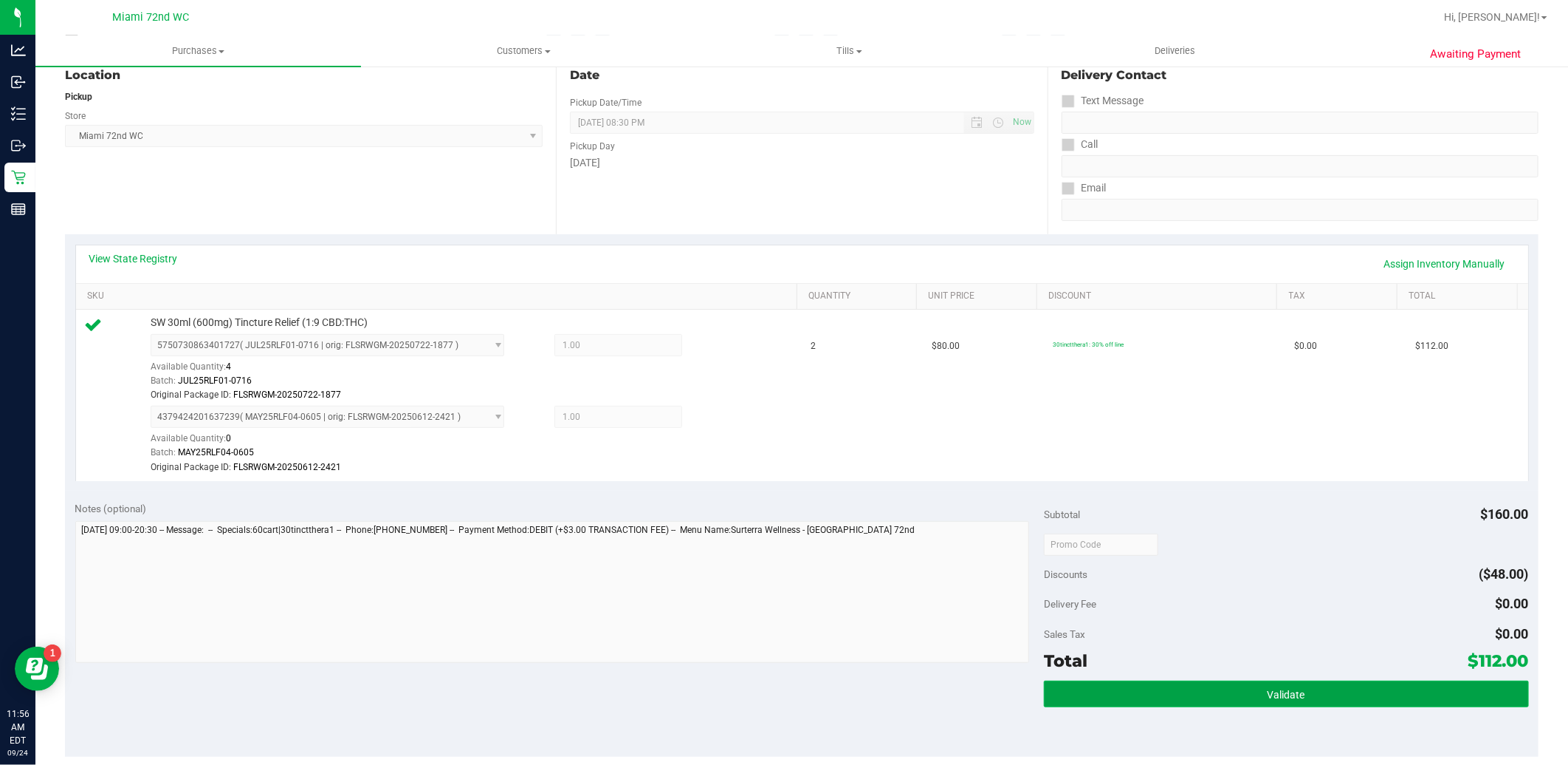
click at [1248, 698] on button "Validate" at bounding box center [1286, 694] width 485 height 27
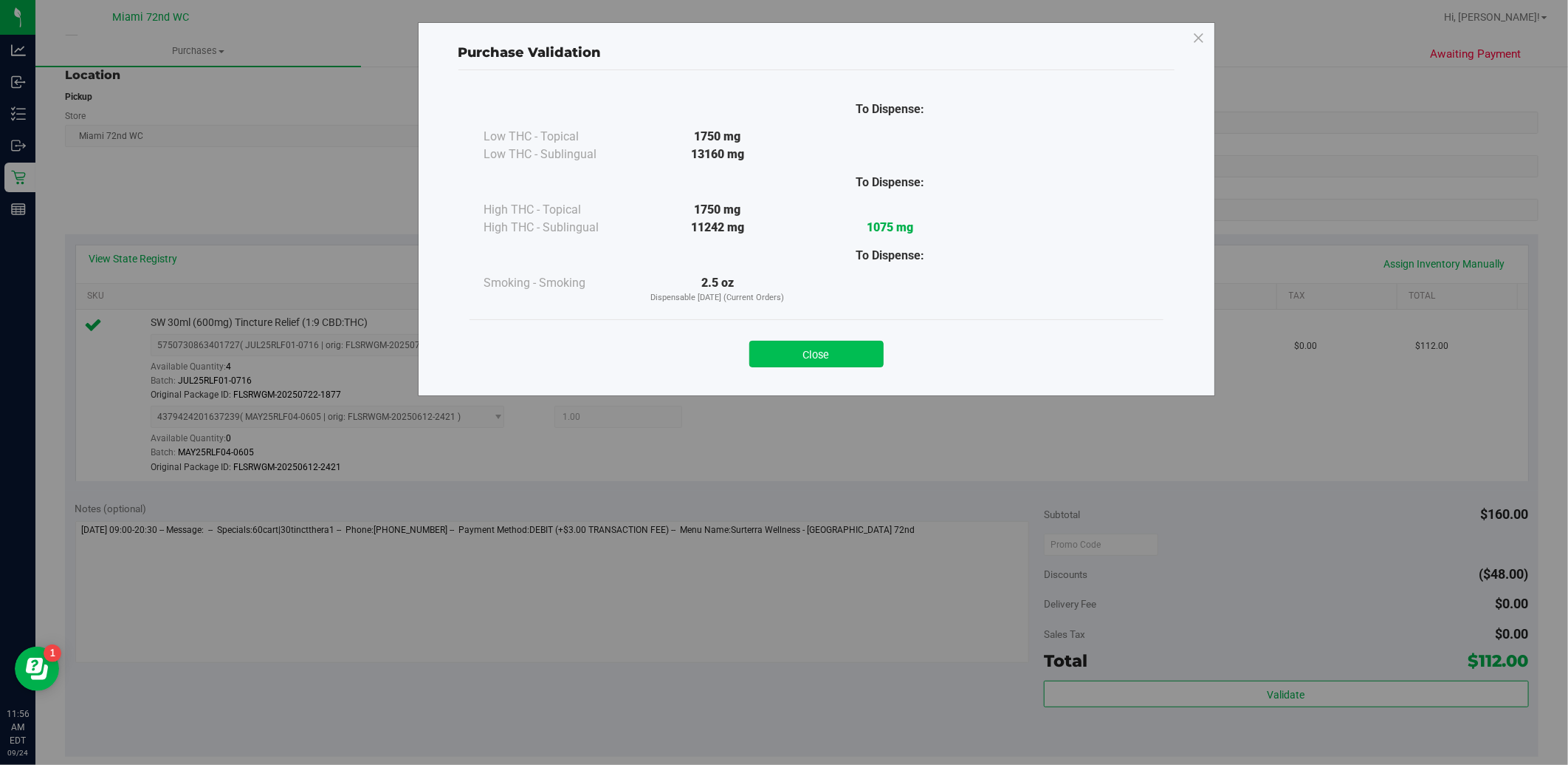
click at [866, 351] on button "Close" at bounding box center [816, 354] width 134 height 27
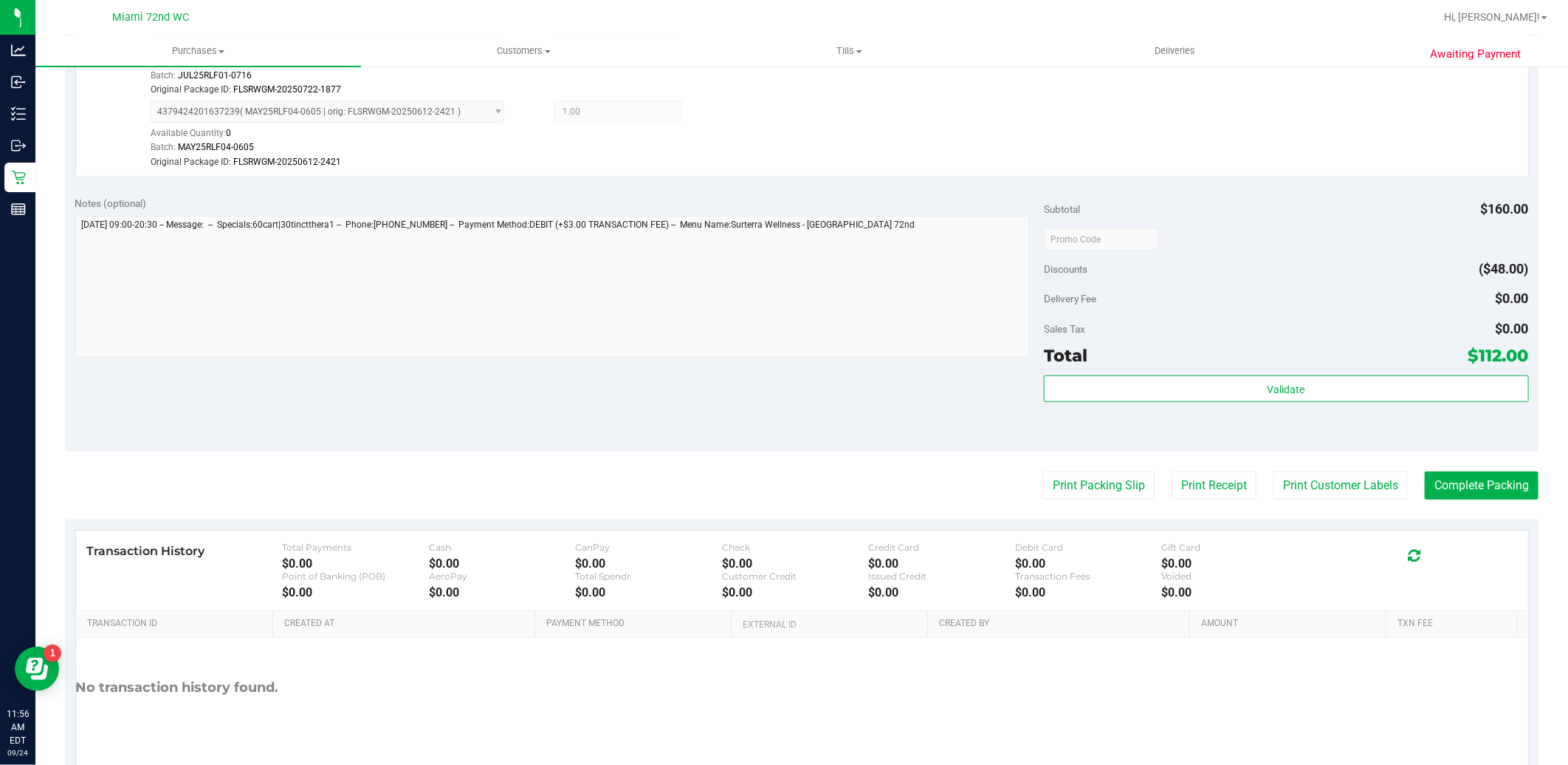
scroll to position [492, 0]
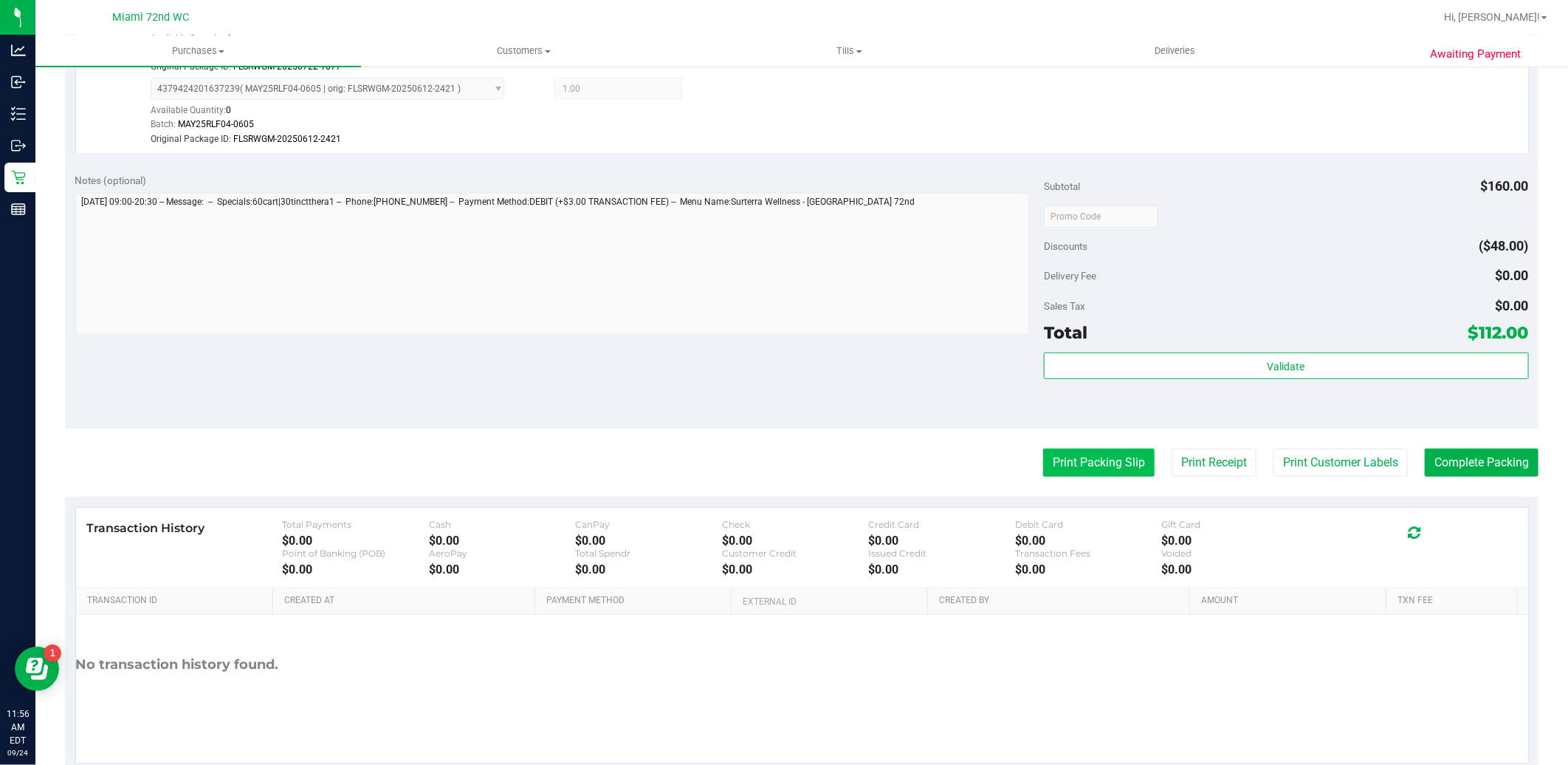
click at [1110, 463] on button "Print Packing Slip" at bounding box center [1099, 462] width 112 height 28
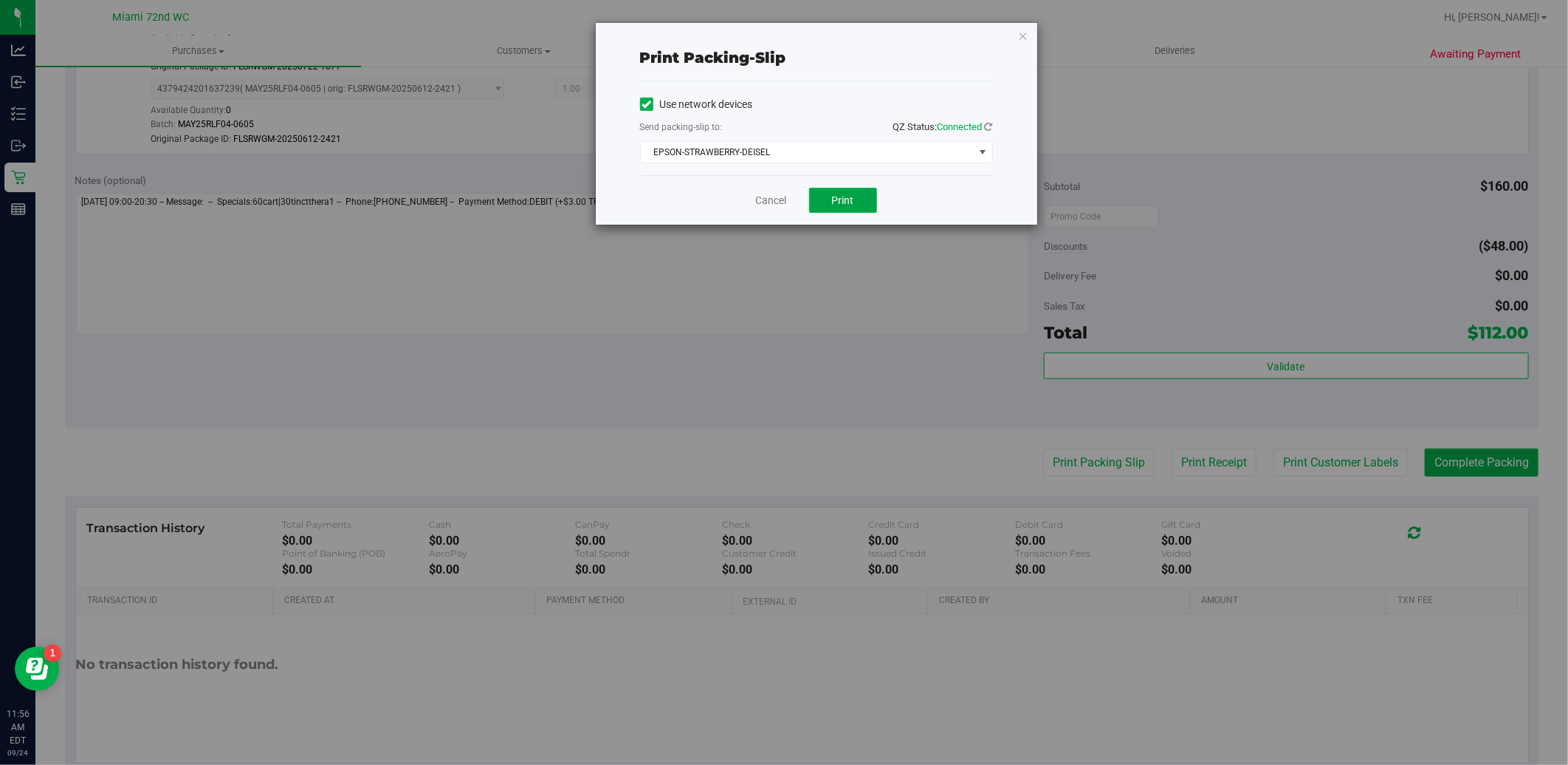
click at [834, 211] on button "Print" at bounding box center [843, 200] width 68 height 25
click at [763, 198] on link "Cancel" at bounding box center [772, 200] width 31 height 15
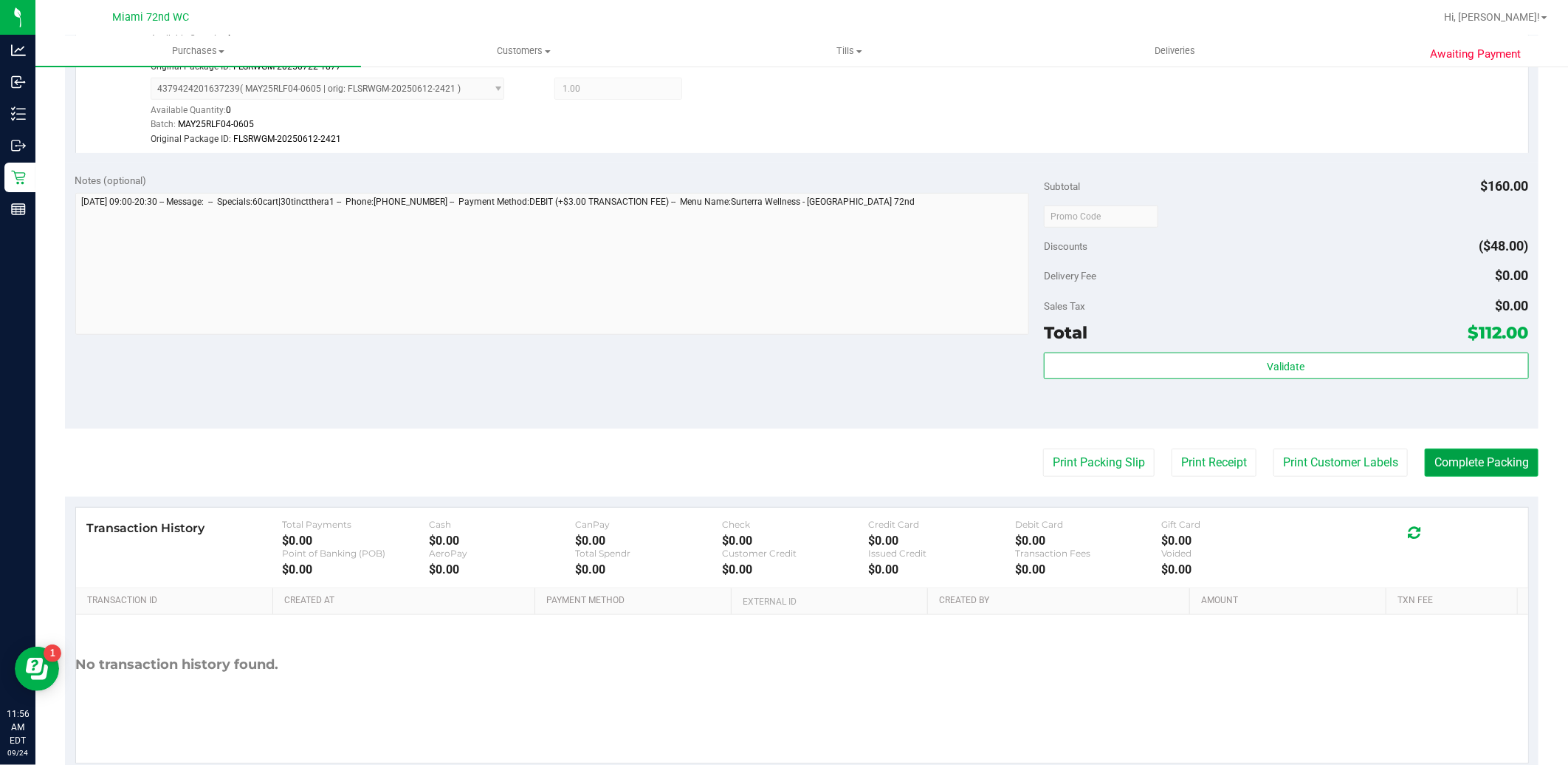
click at [1473, 470] on button "Complete Packing" at bounding box center [1482, 462] width 113 height 28
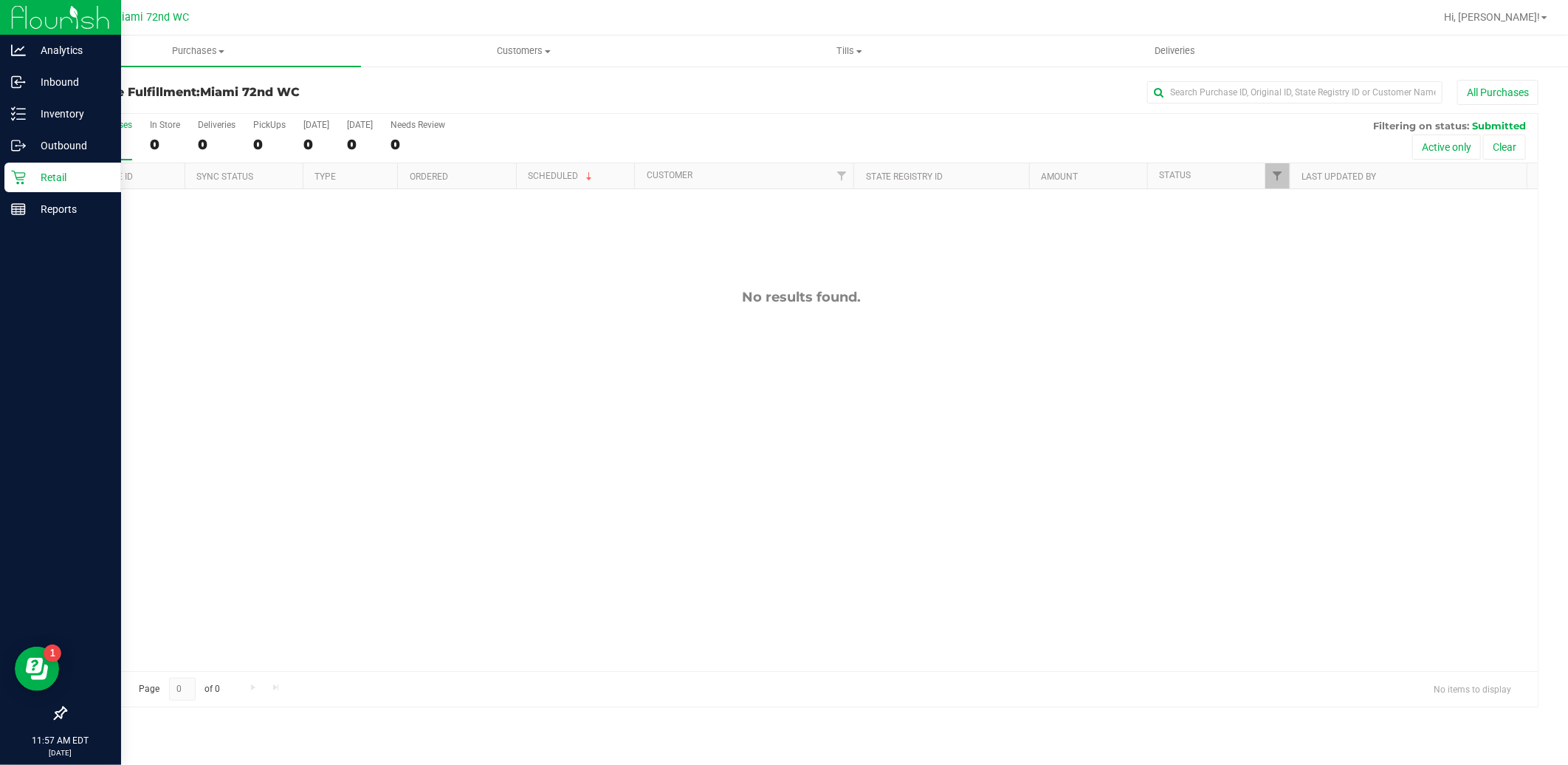
click at [24, 176] on icon at bounding box center [18, 178] width 14 height 14
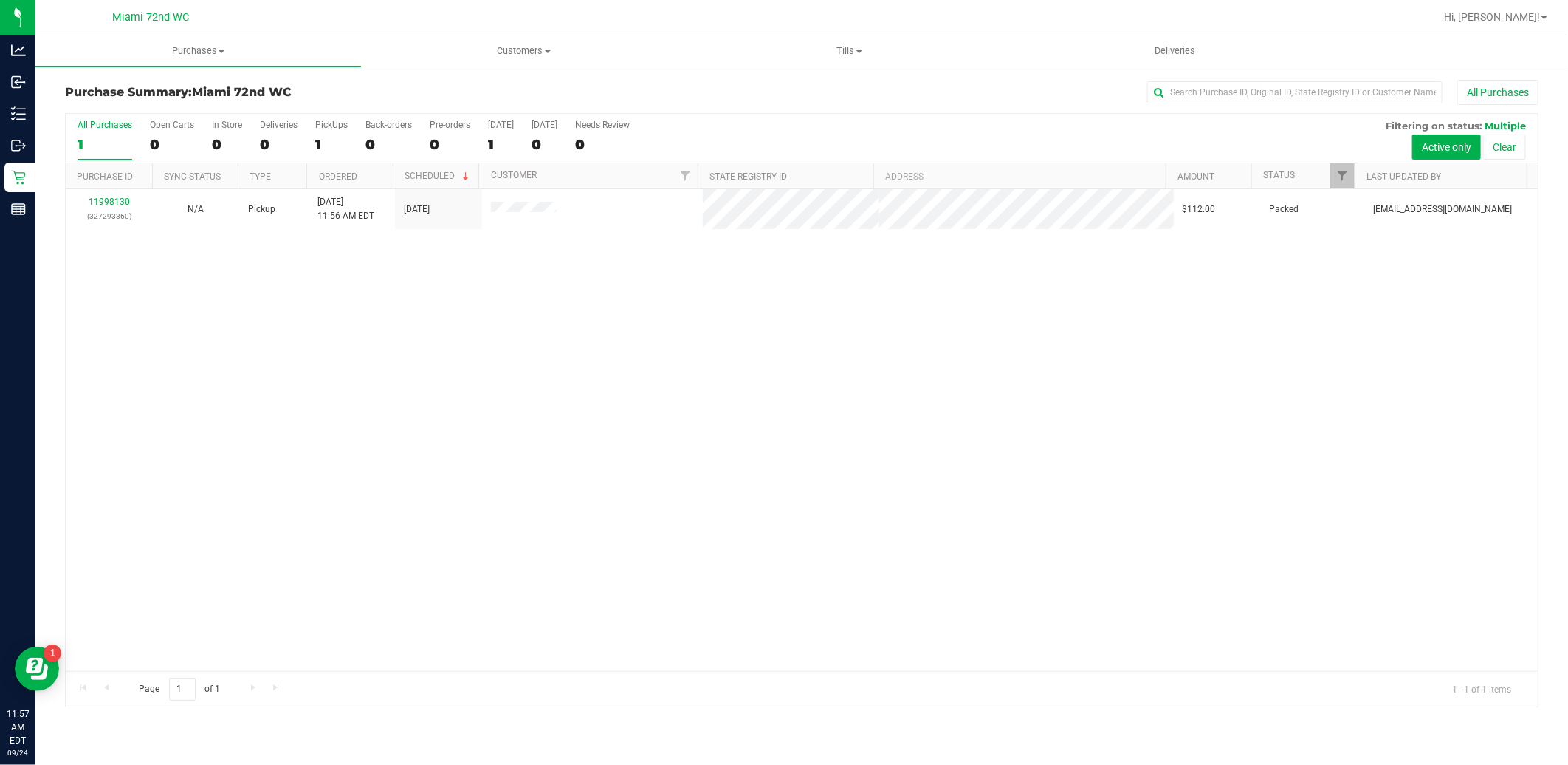
click at [1015, 433] on div "11998130 (327293360) N/A Pickup [DATE] 11:56 AM EDT 9/24/2025 $112.00 Packed [E…" at bounding box center [802, 430] width 1473 height 482
click at [686, 396] on div "11998130 (327293360) N/A Pickup [DATE] 11:56 AM EDT 9/24/2025 $112.00 Packed [E…" at bounding box center [802, 430] width 1473 height 482
